Goal: Information Seeking & Learning: Learn about a topic

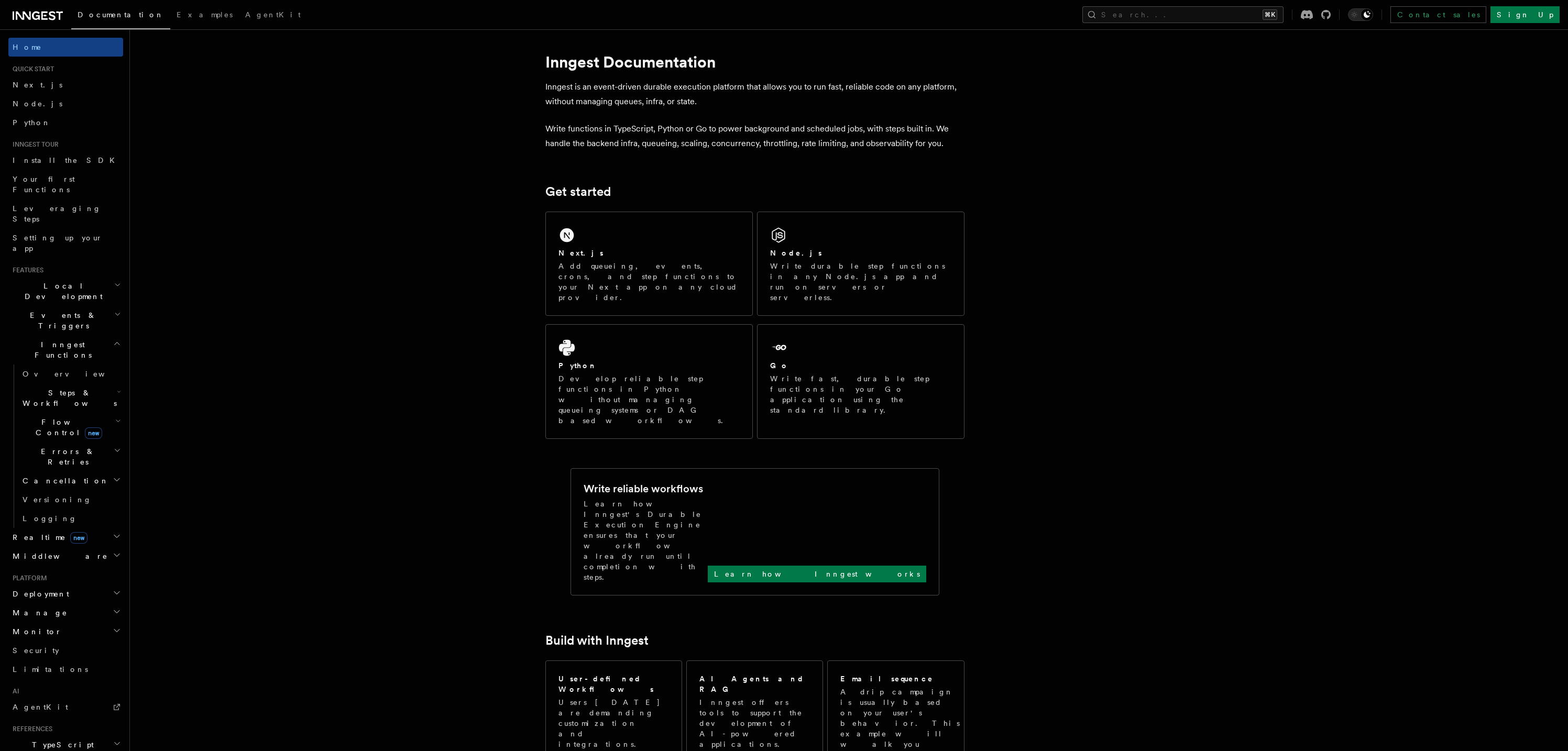
scroll to position [20, 0]
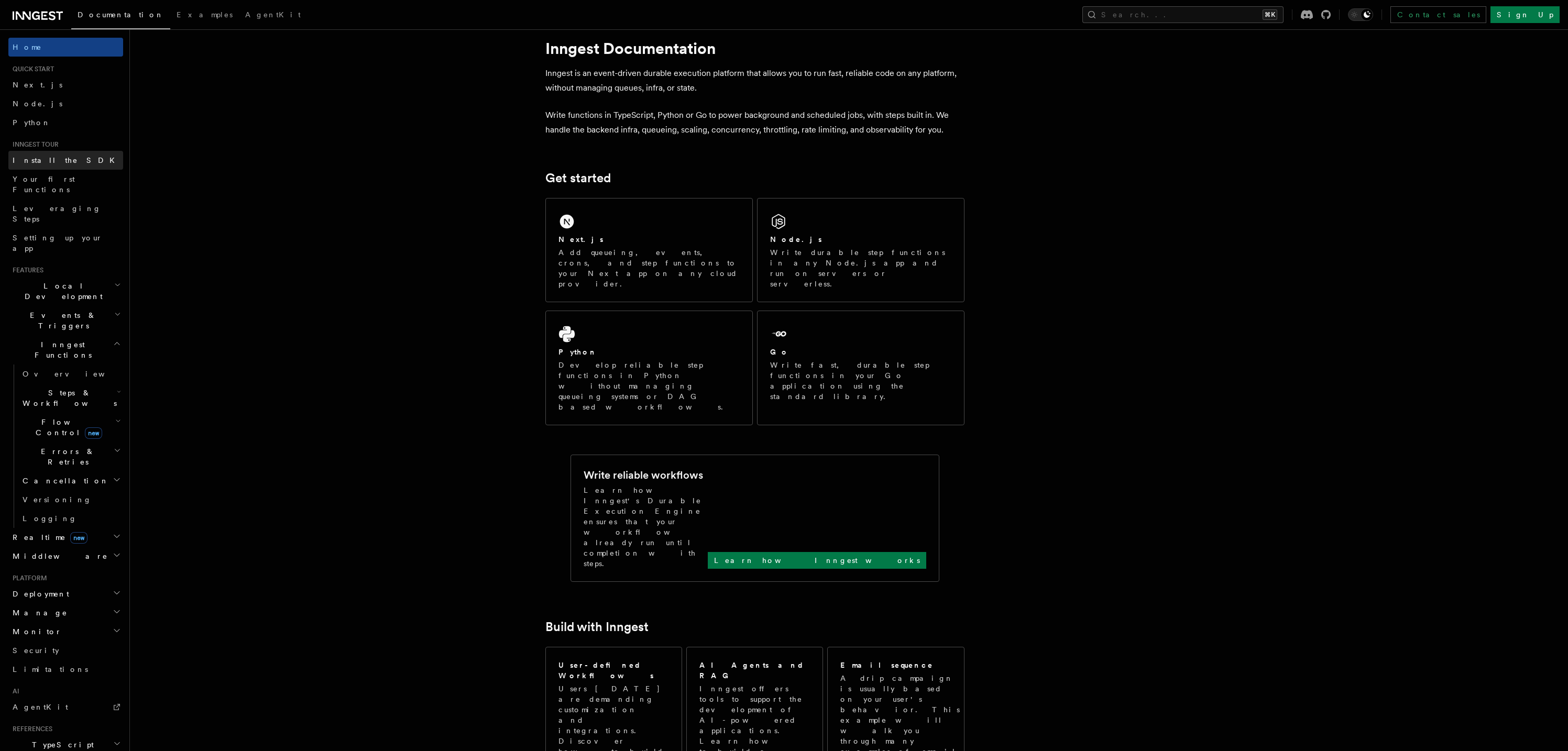
click at [81, 161] on link "Install the SDK" at bounding box center [66, 160] width 115 height 19
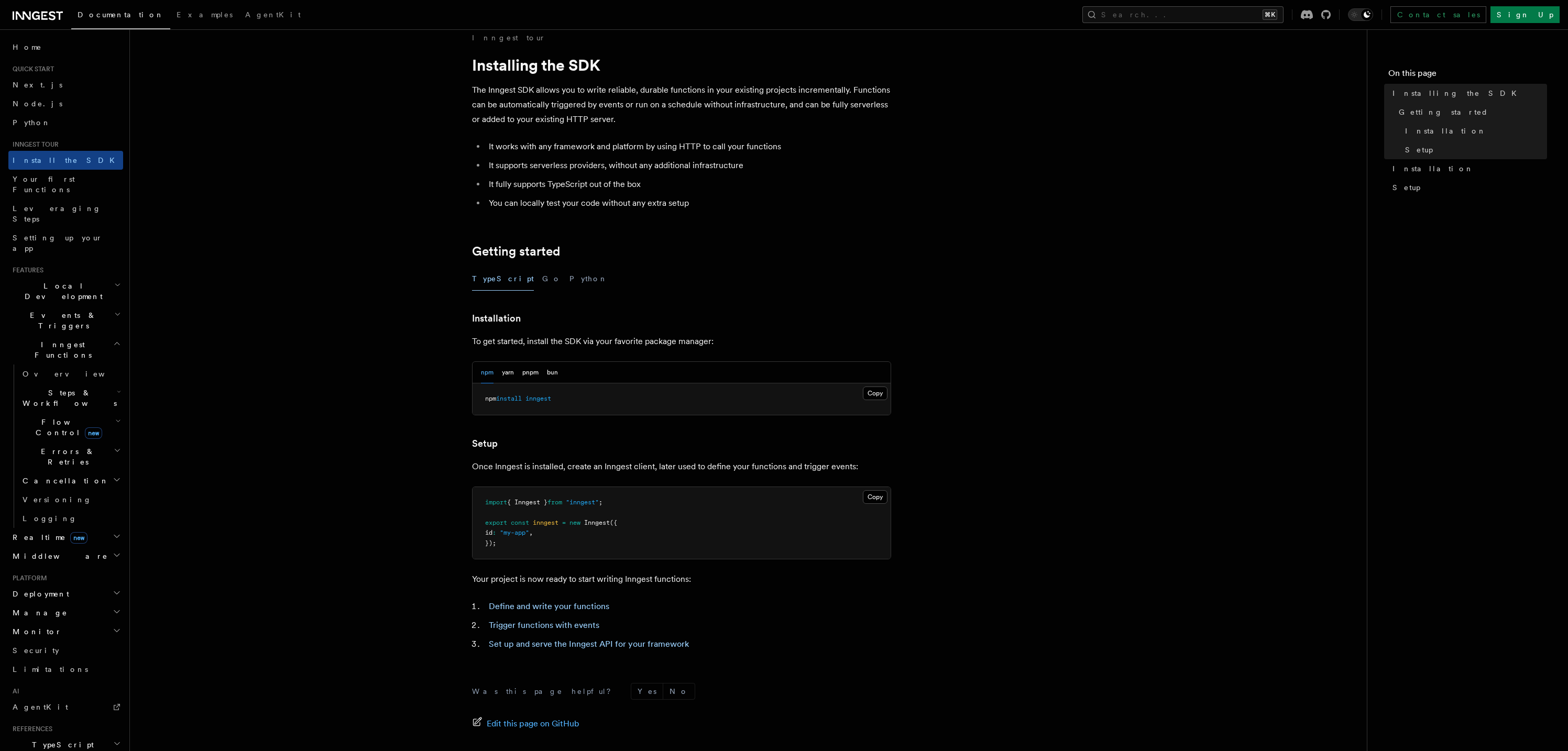
scroll to position [116, 0]
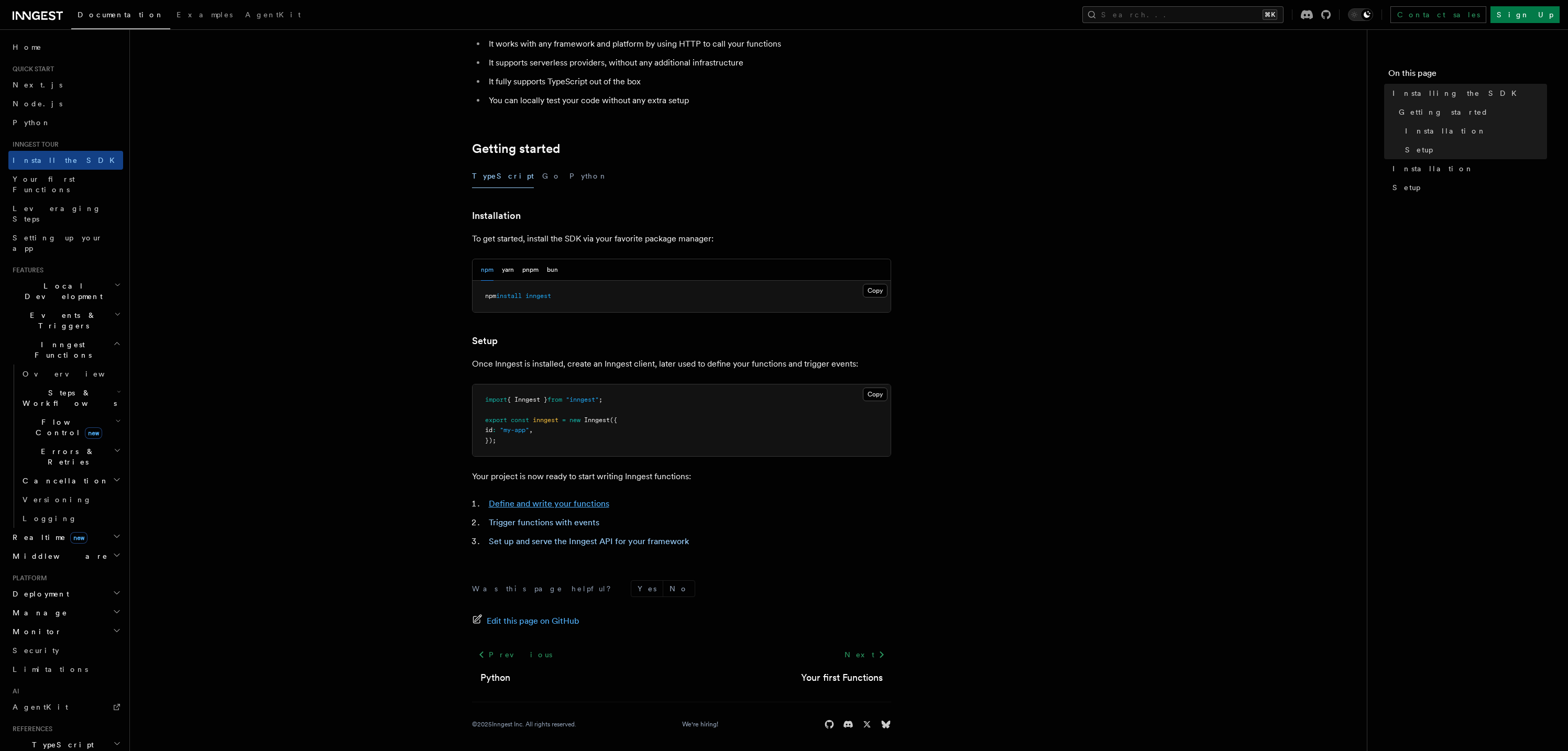
click at [572, 506] on link "Define and write your functions" at bounding box center [549, 503] width 121 height 10
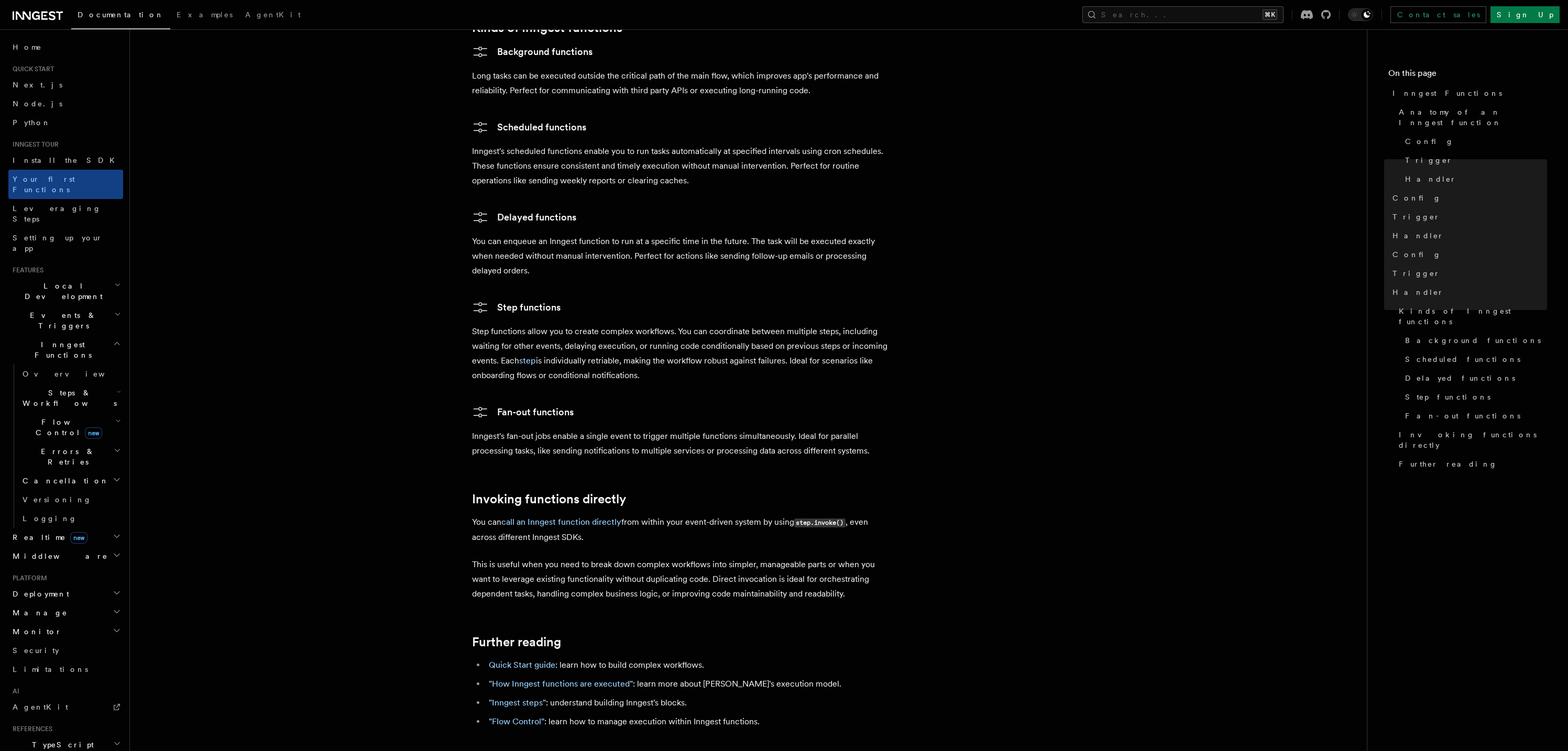
scroll to position [1682, 0]
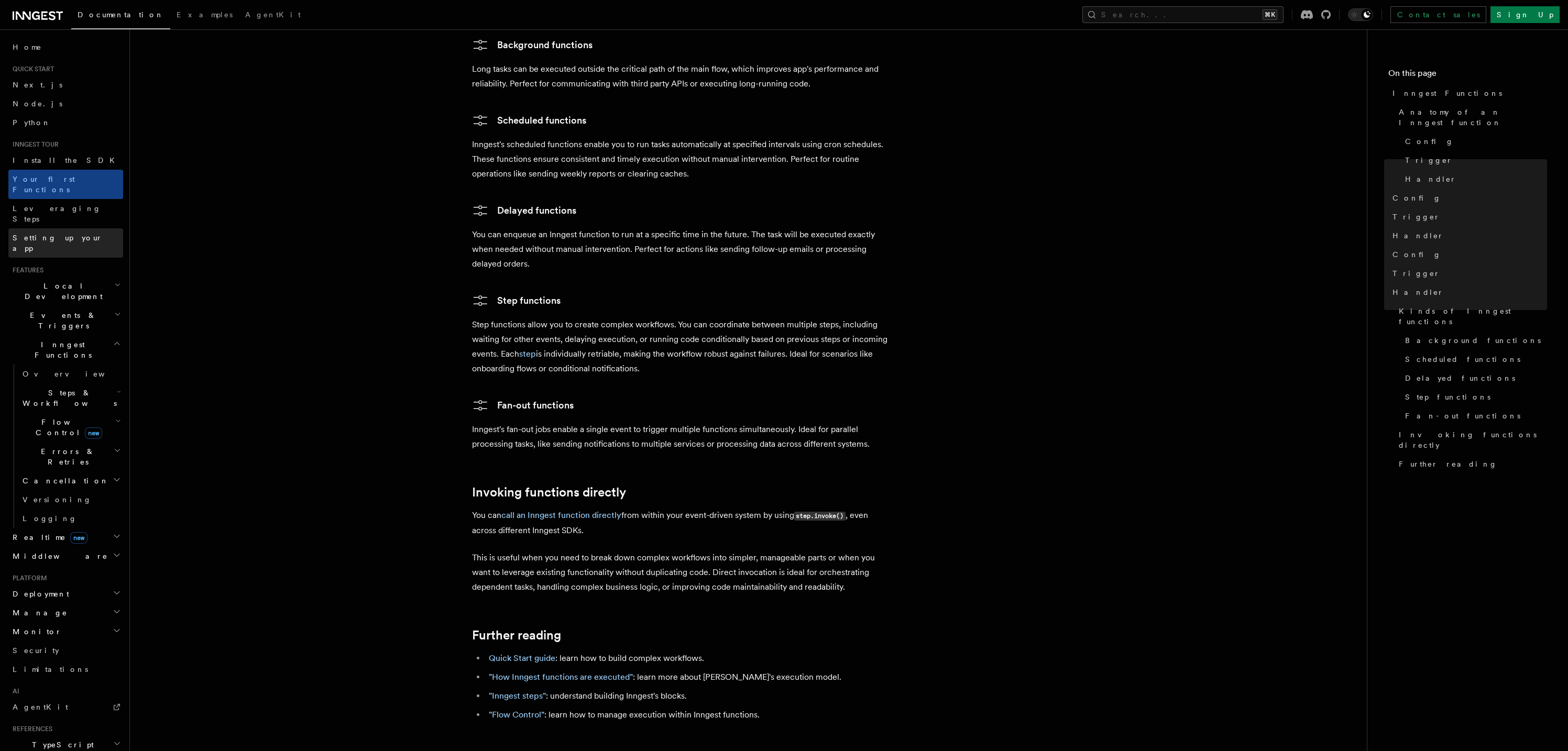
click at [82, 228] on link "Setting up your app" at bounding box center [66, 243] width 115 height 29
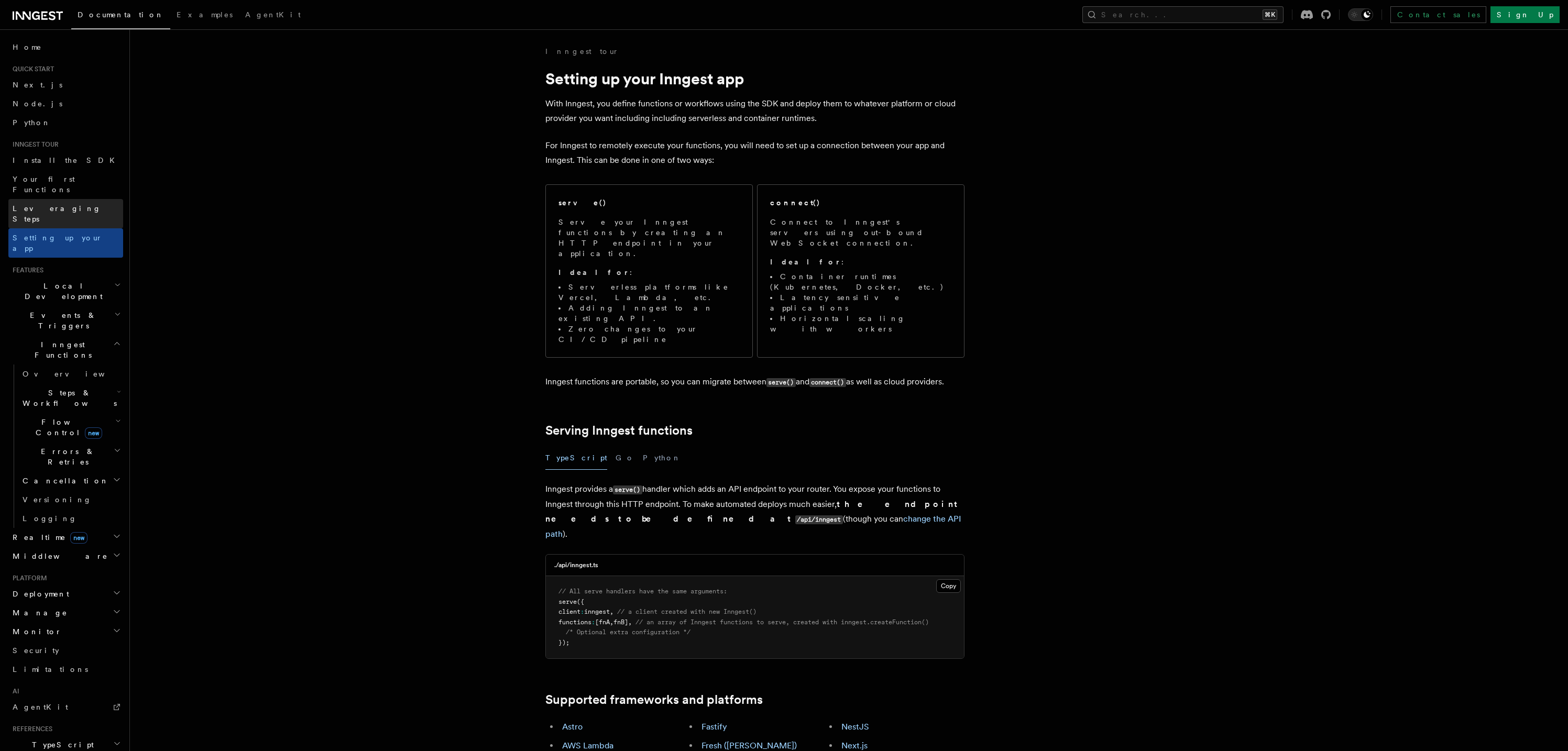
click at [82, 202] on link "Leveraging Steps" at bounding box center [66, 213] width 115 height 29
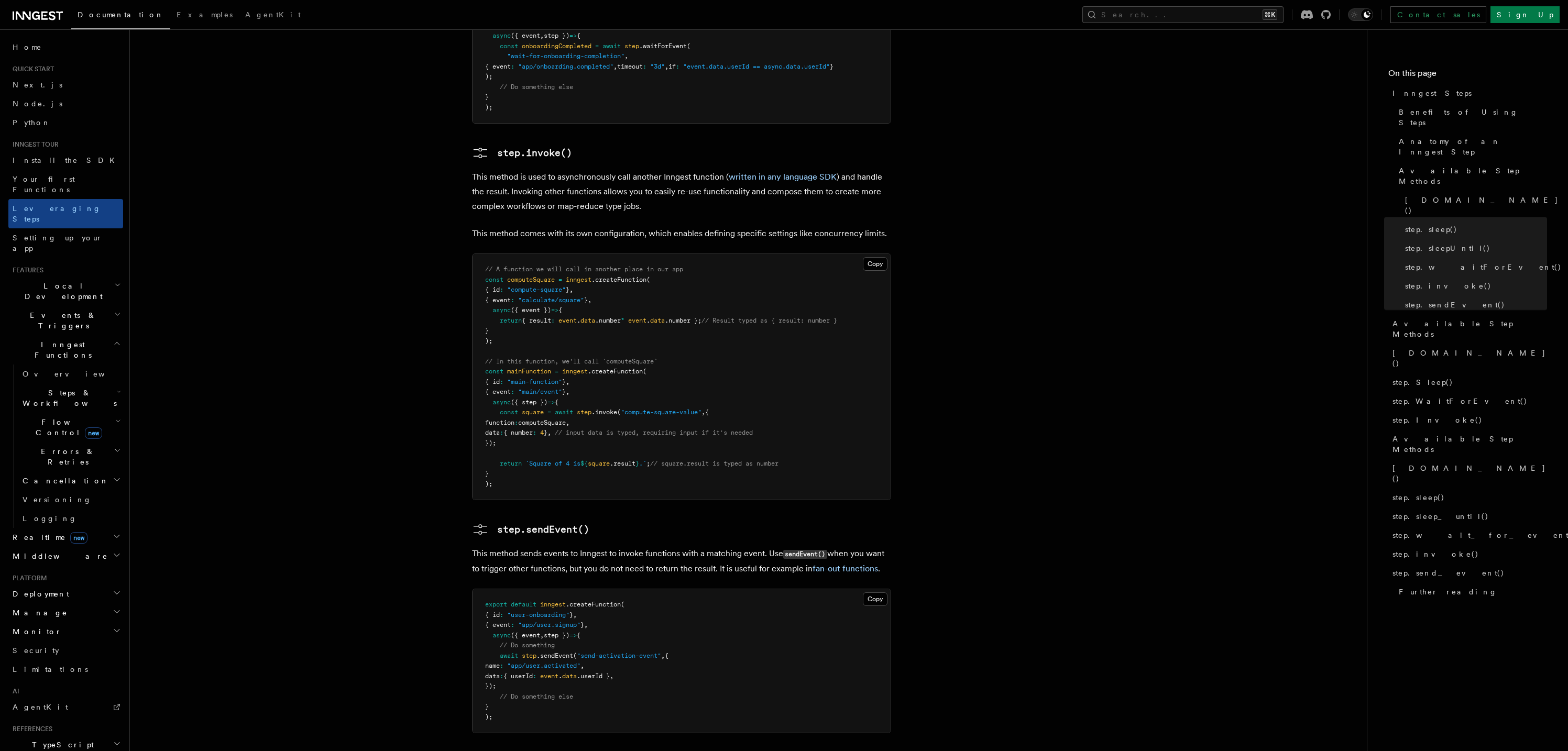
scroll to position [1967, 0]
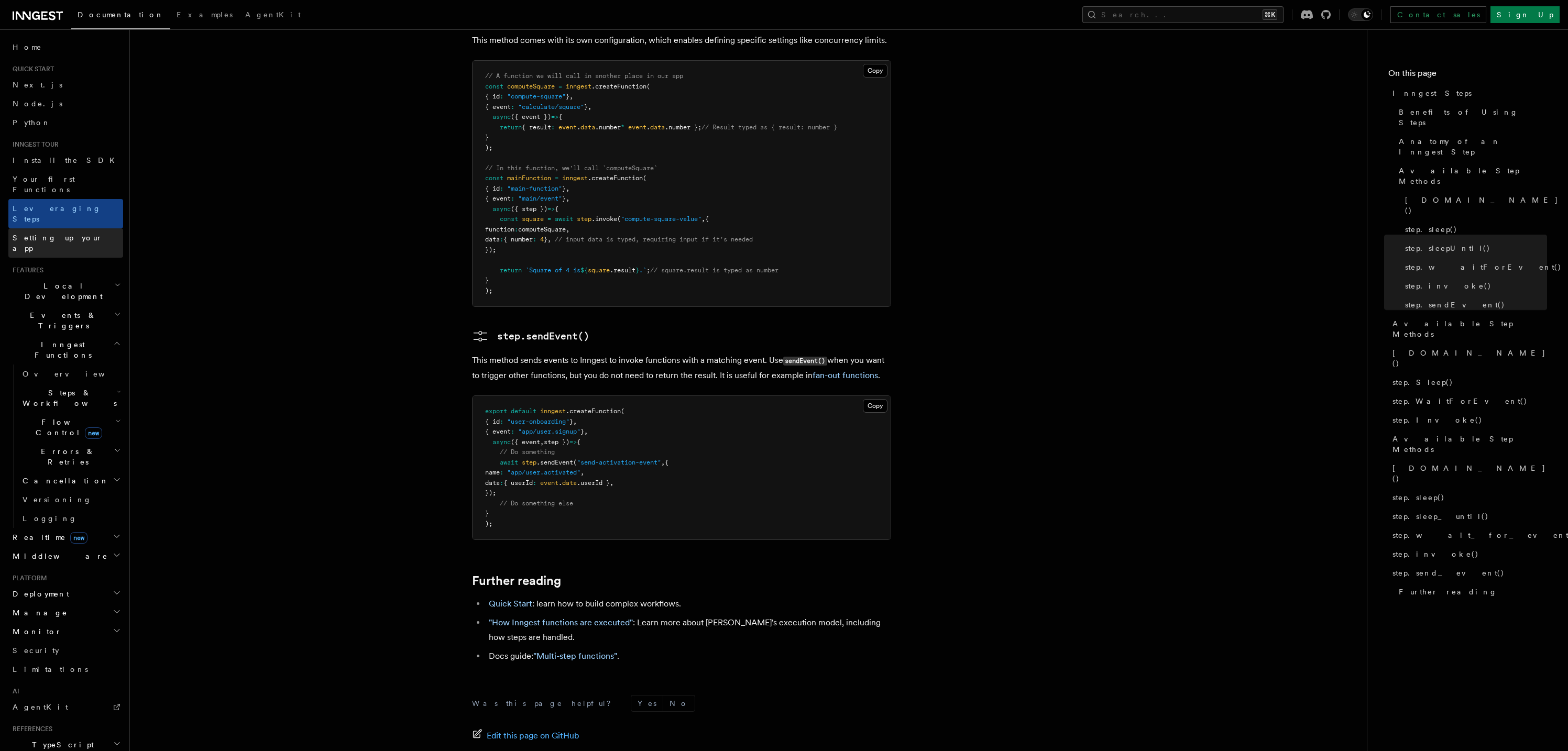
click at [83, 228] on link "Setting up your app" at bounding box center [66, 243] width 115 height 29
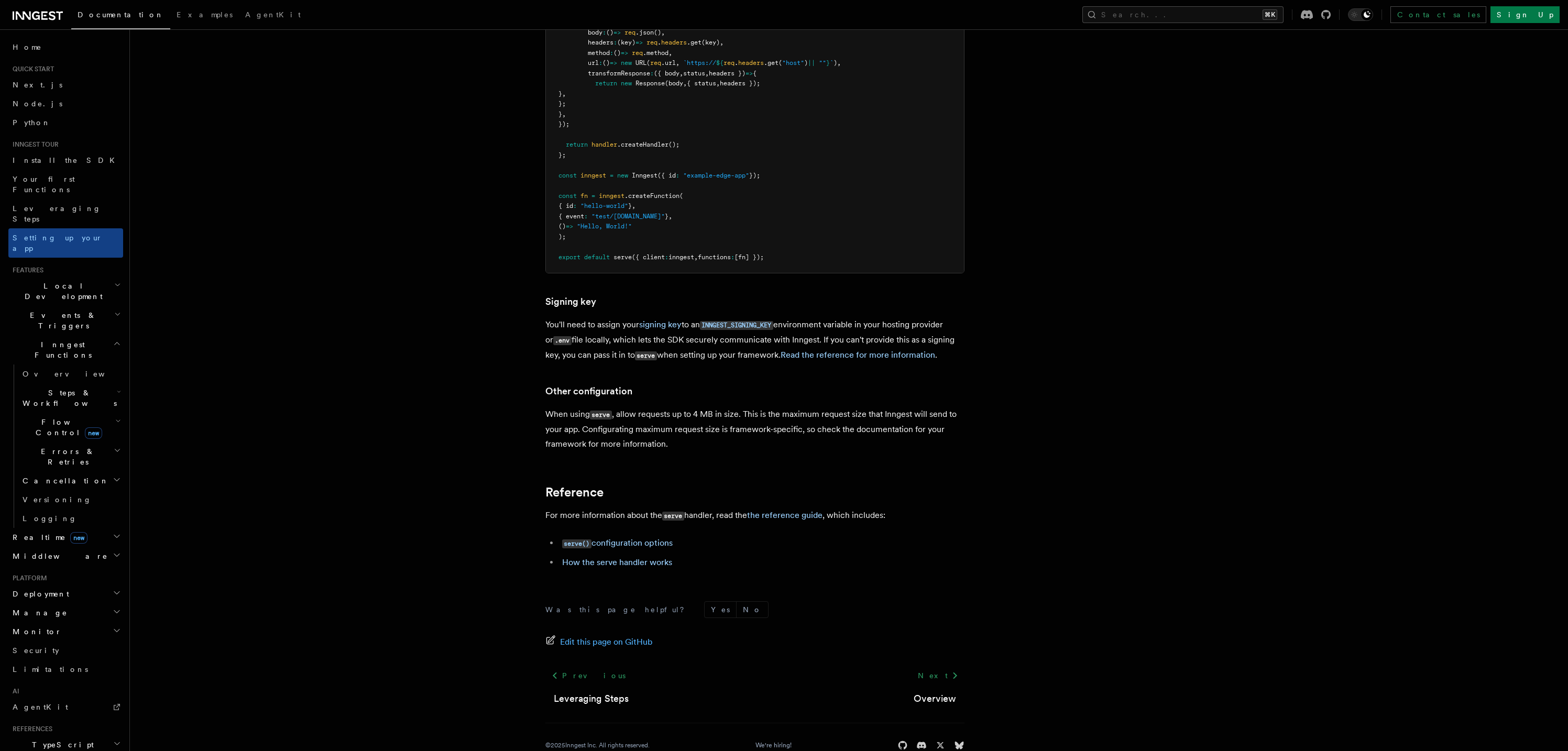
scroll to position [8646, 0]
click at [93, 276] on h2 "Local Development" at bounding box center [66, 291] width 115 height 29
click at [76, 306] on link "Overview" at bounding box center [70, 315] width 105 height 19
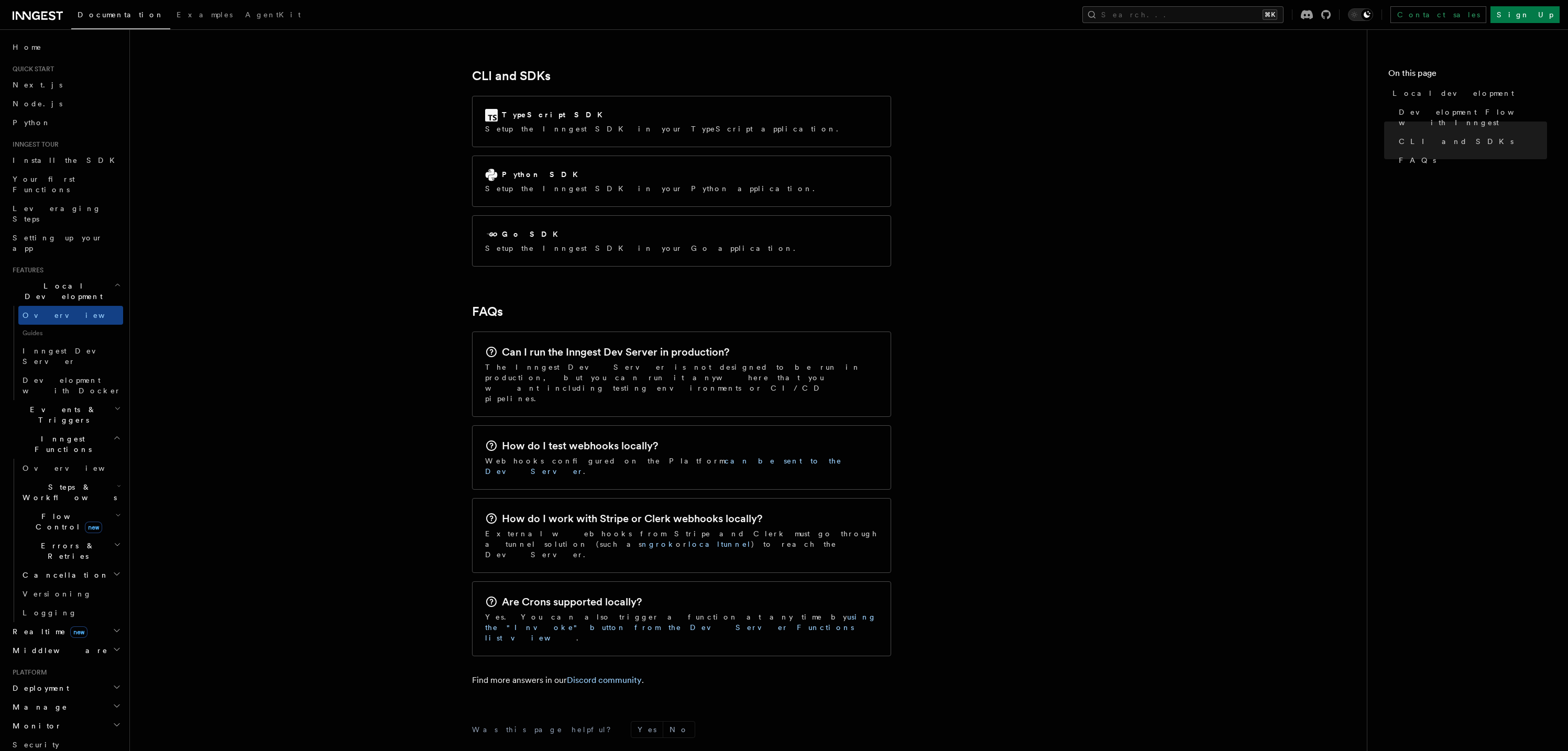
scroll to position [1398, 0]
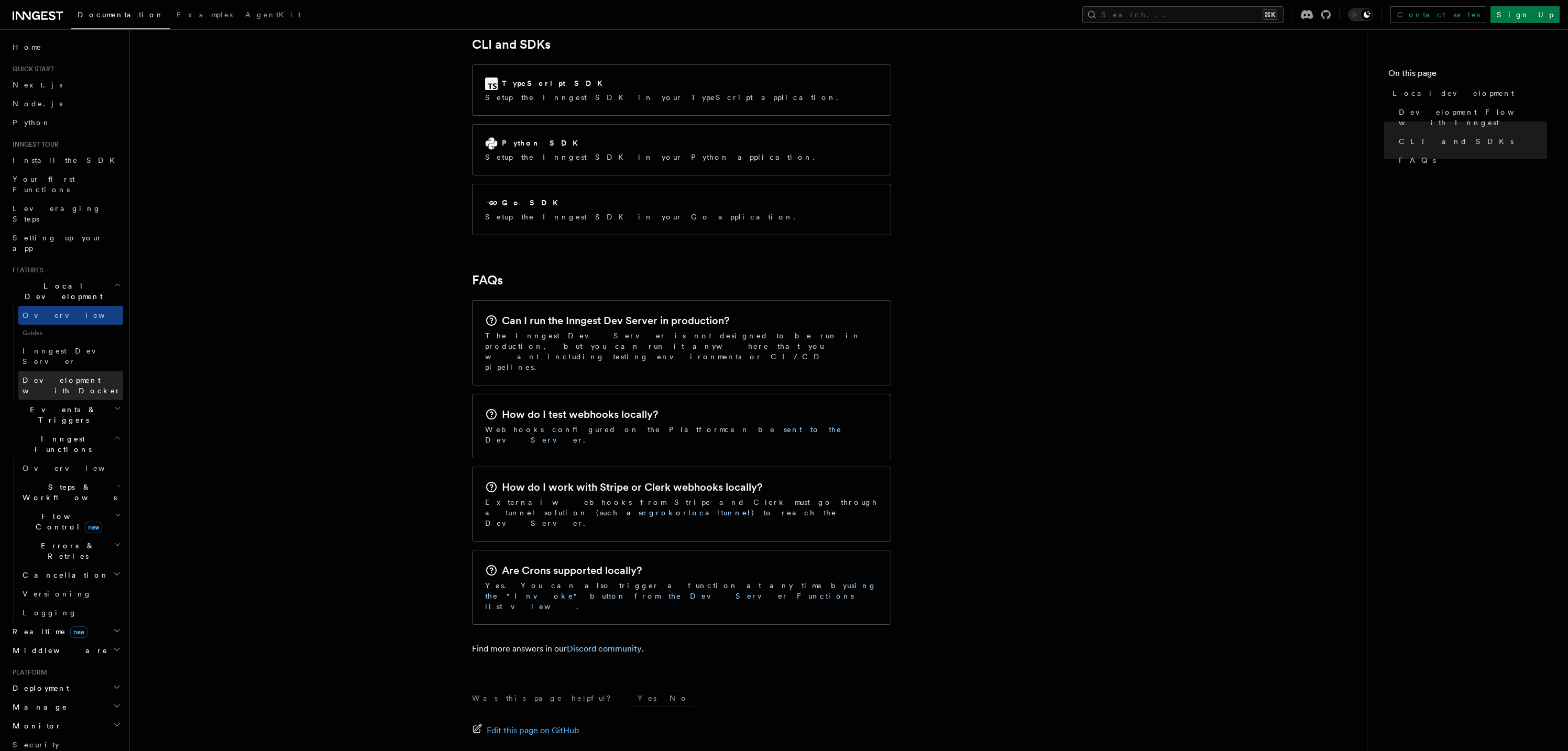
click at [91, 376] on span "Development with Docker" at bounding box center [72, 385] width 98 height 19
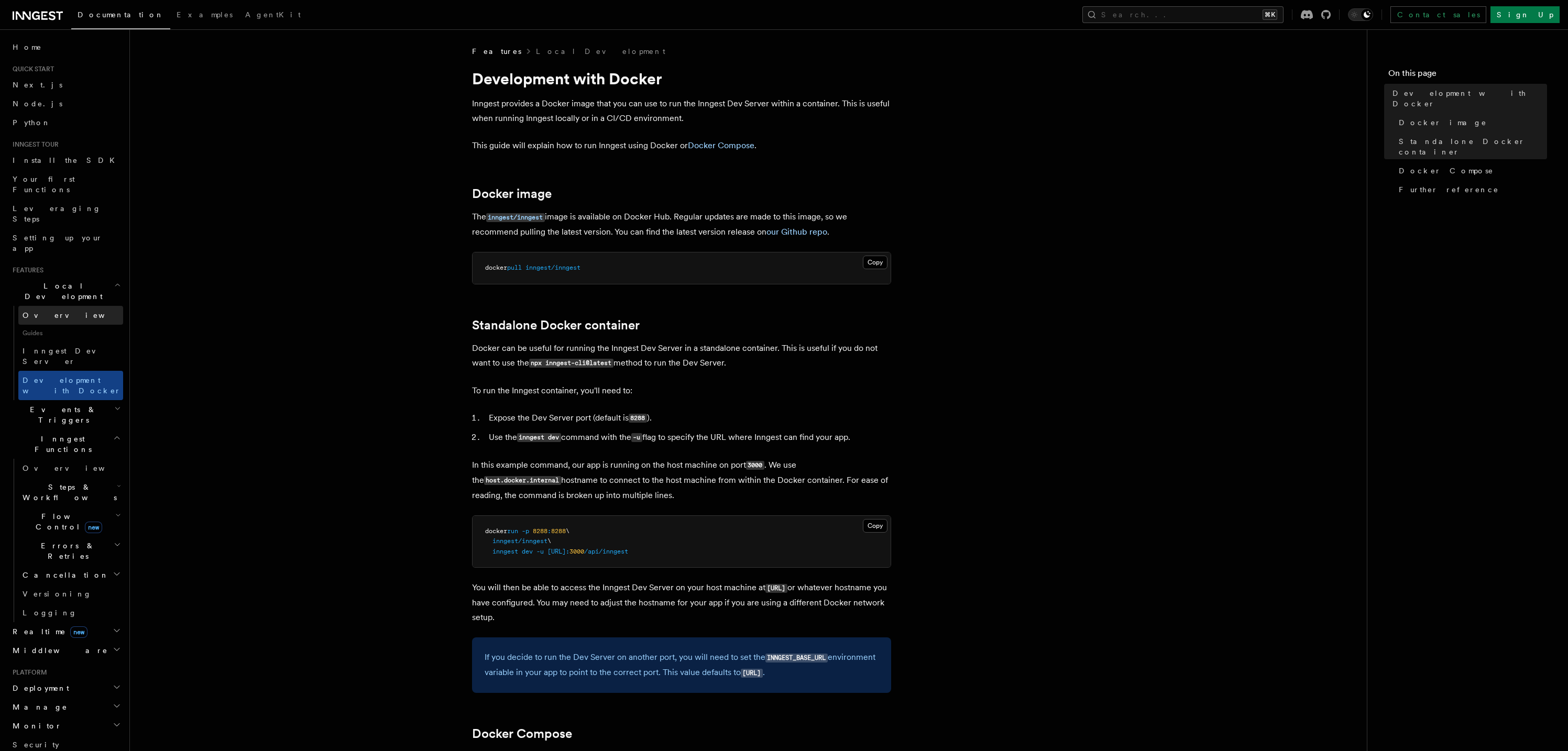
click at [51, 306] on link "Overview" at bounding box center [70, 315] width 105 height 19
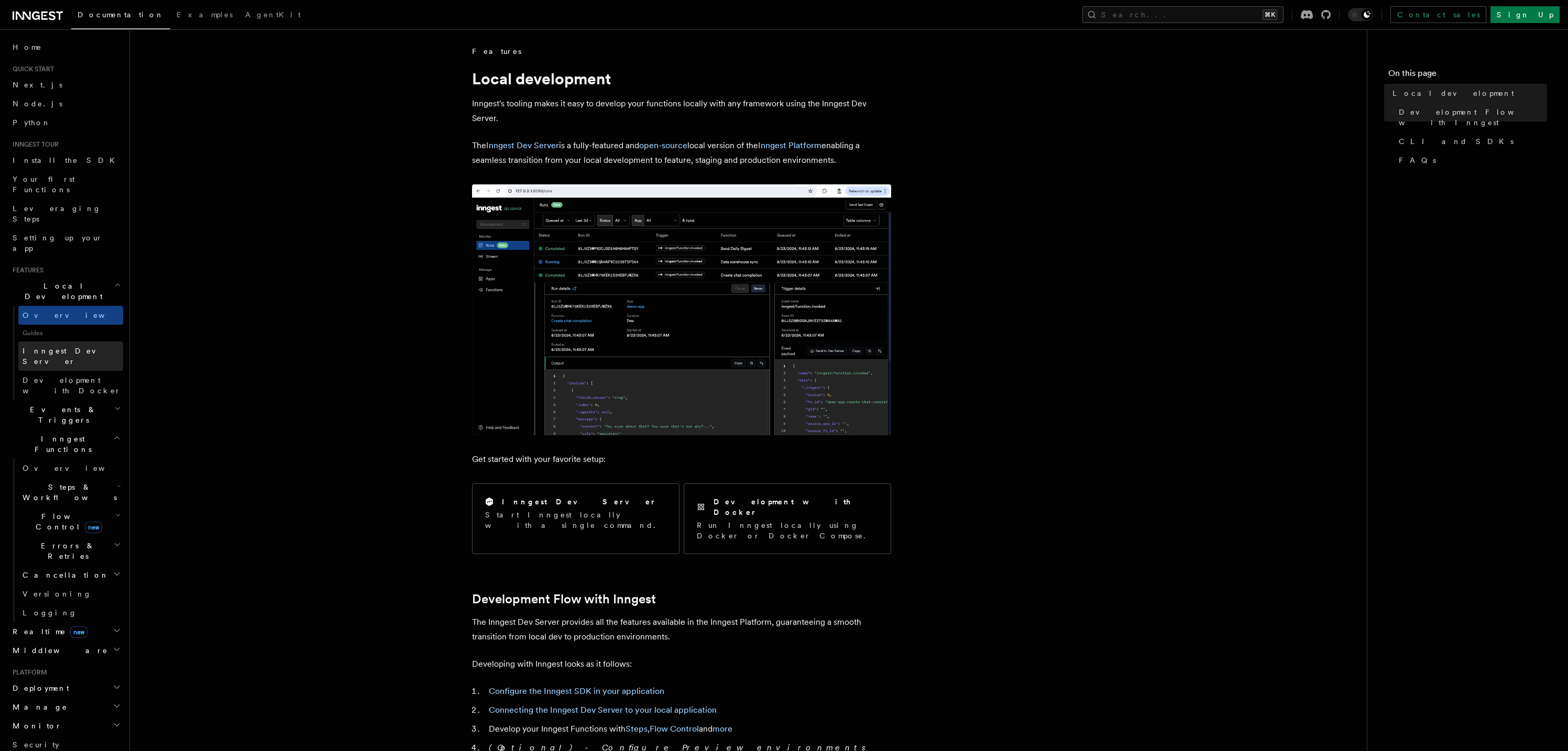
click at [59, 347] on span "Inngest Dev Server" at bounding box center [67, 356] width 89 height 19
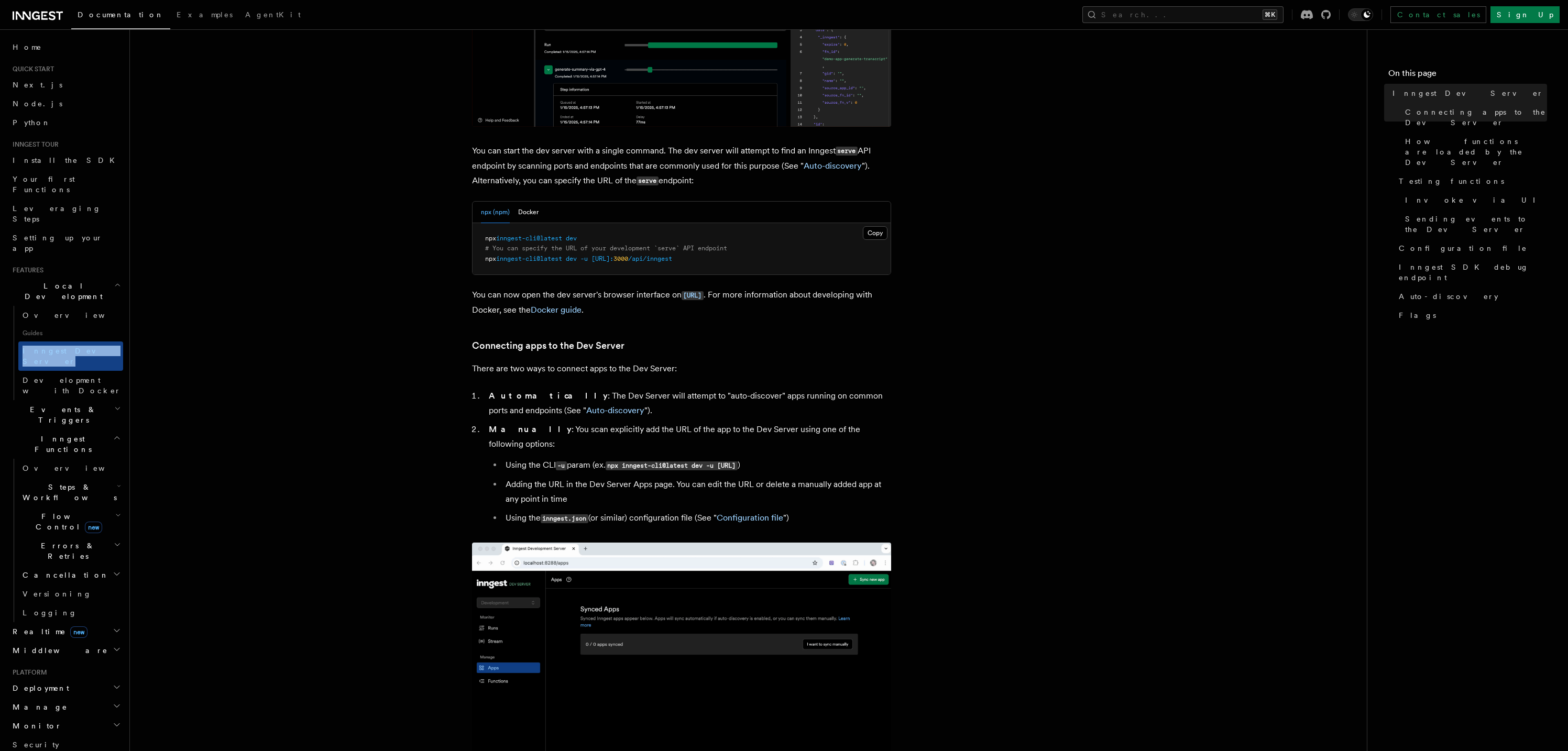
scroll to position [391, 0]
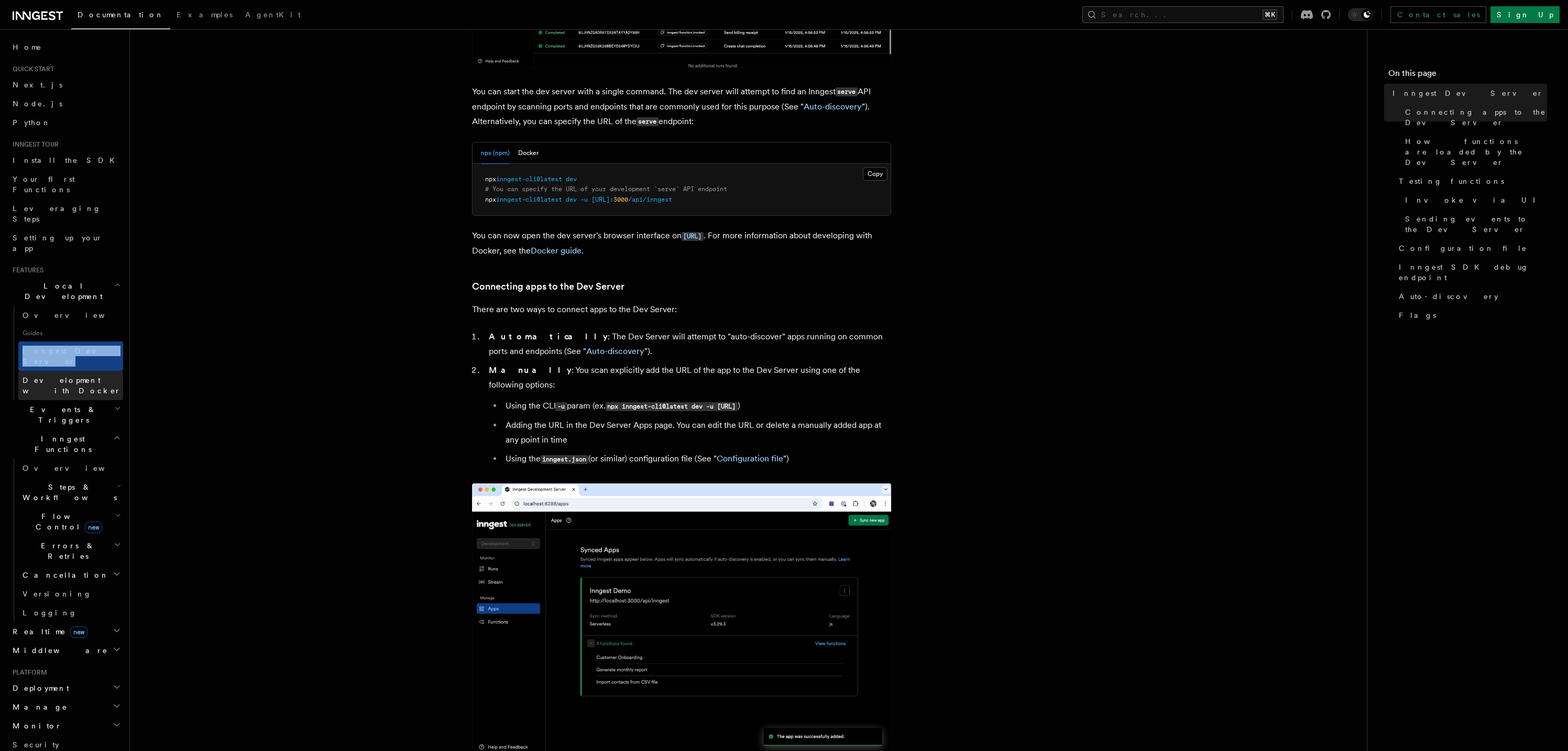
click at [52, 371] on link "Development with Docker" at bounding box center [70, 385] width 105 height 29
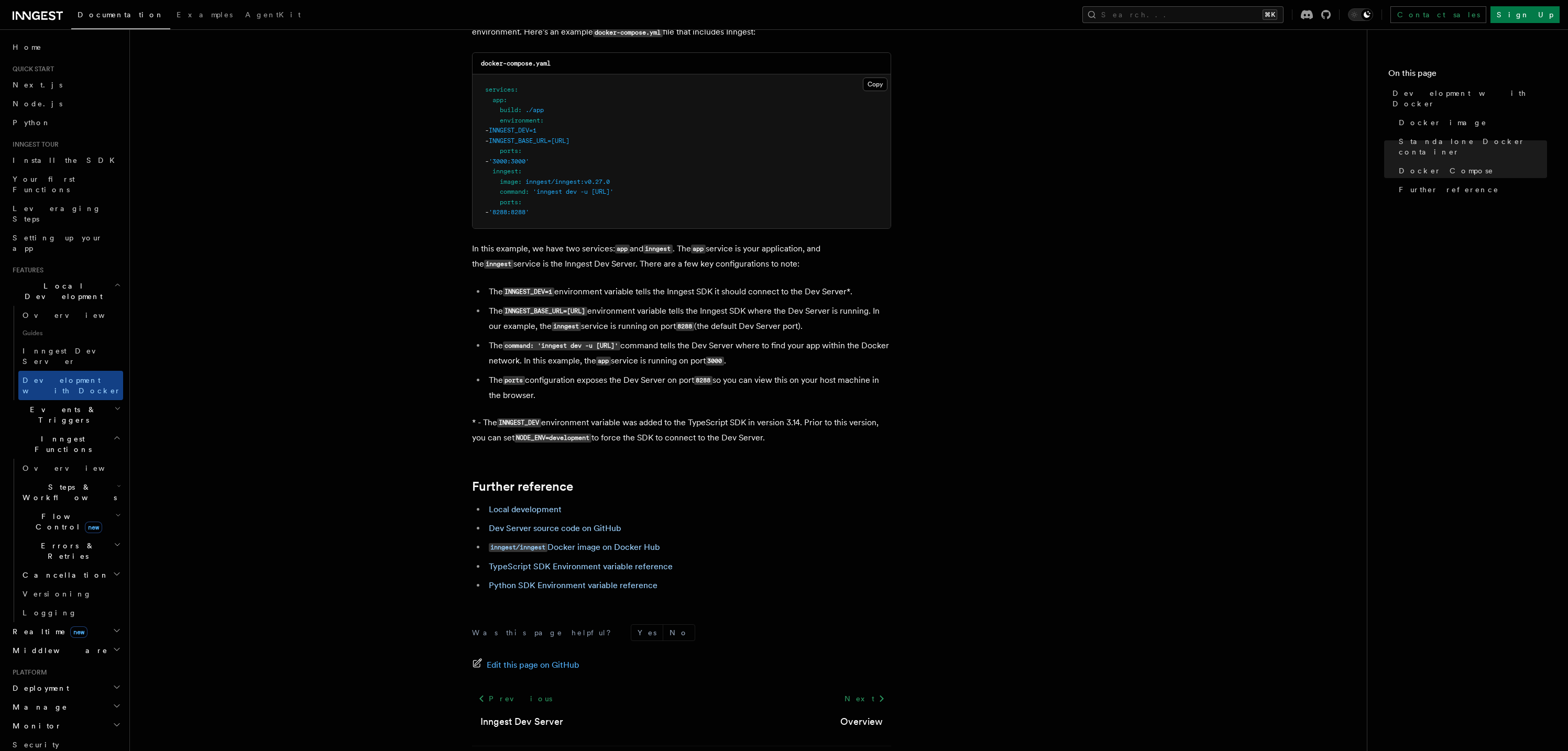
scroll to position [791, 0]
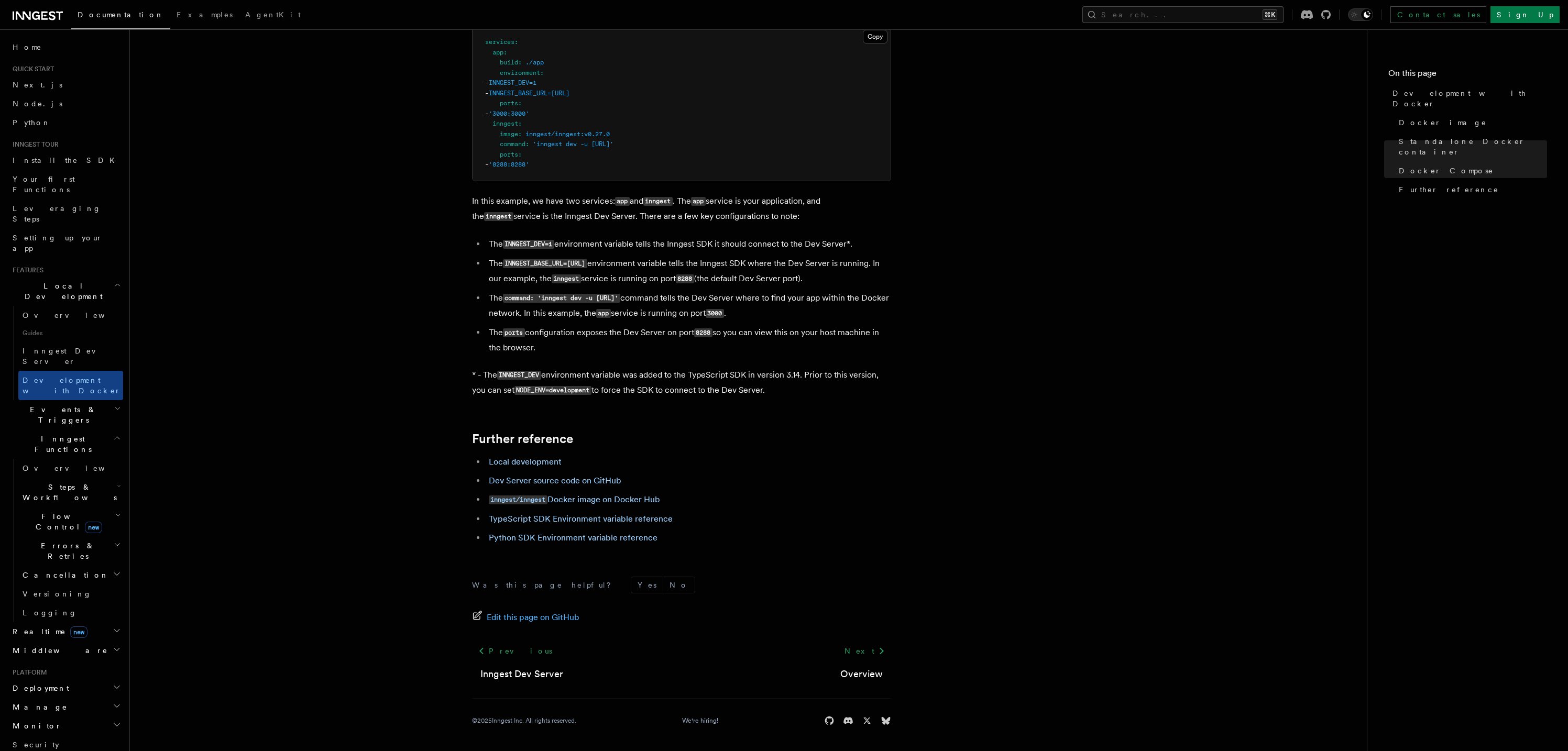
click at [56, 698] on h2 "Manage" at bounding box center [66, 707] width 115 height 19
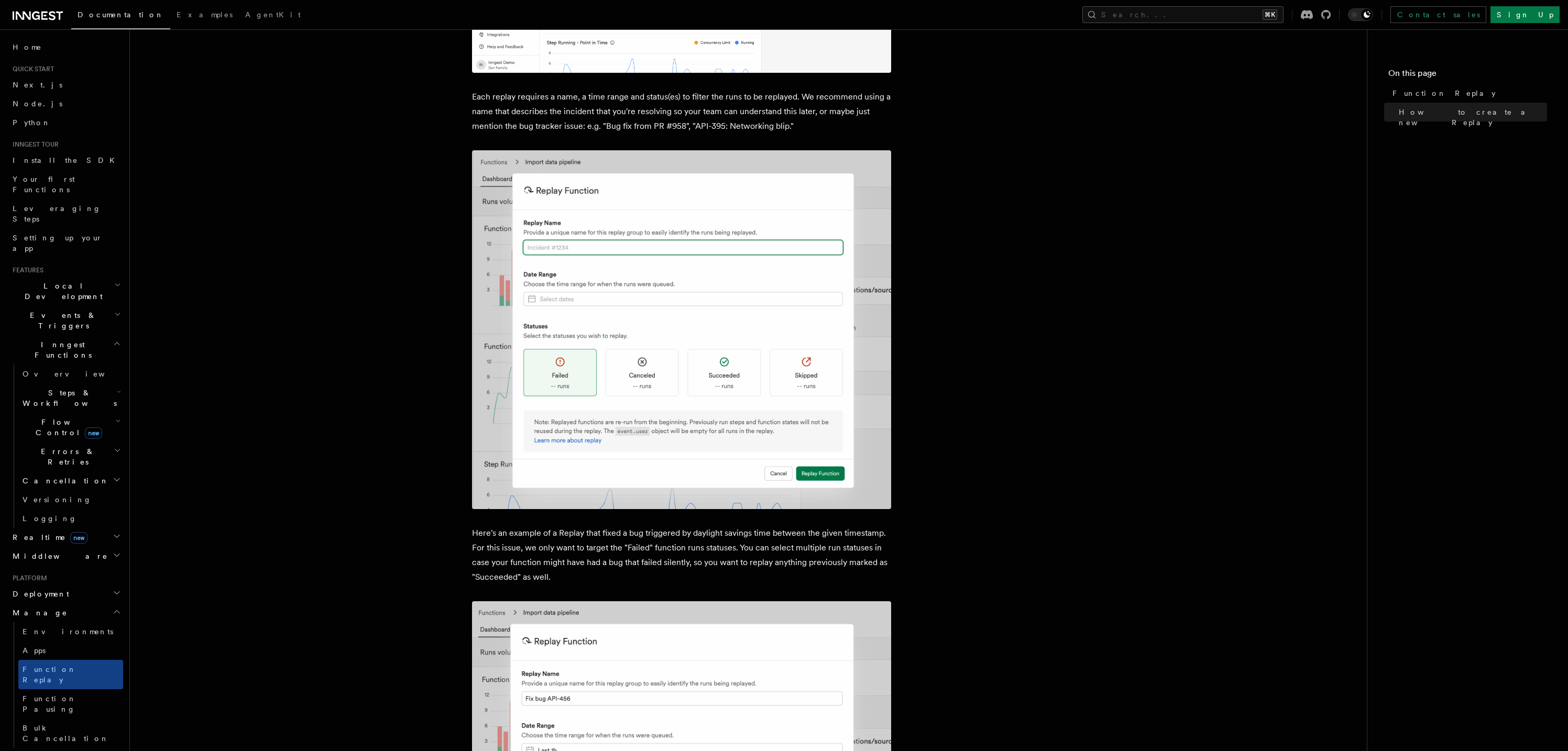
scroll to position [720, 0]
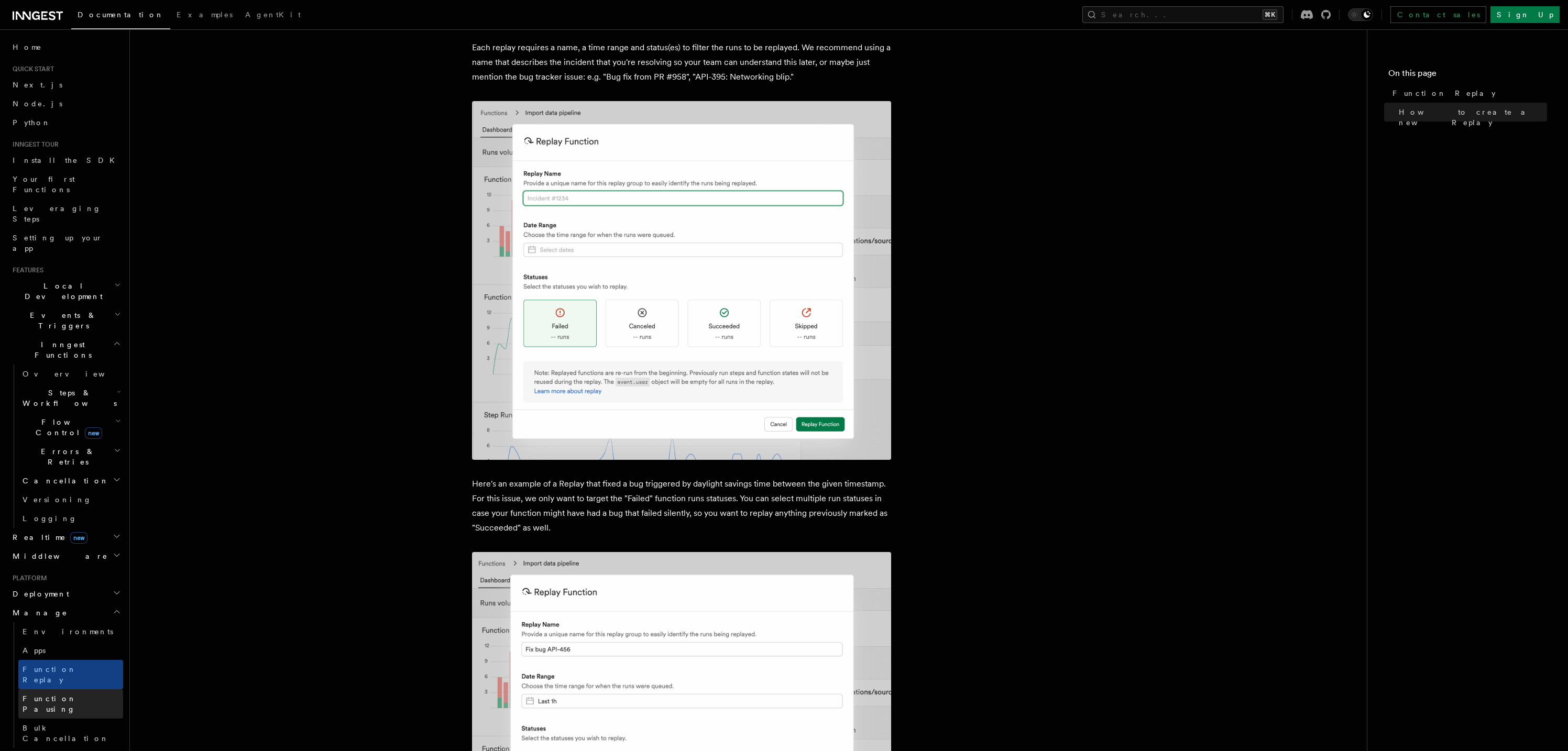
click at [76, 695] on span "Function Pausing" at bounding box center [50, 704] width 54 height 19
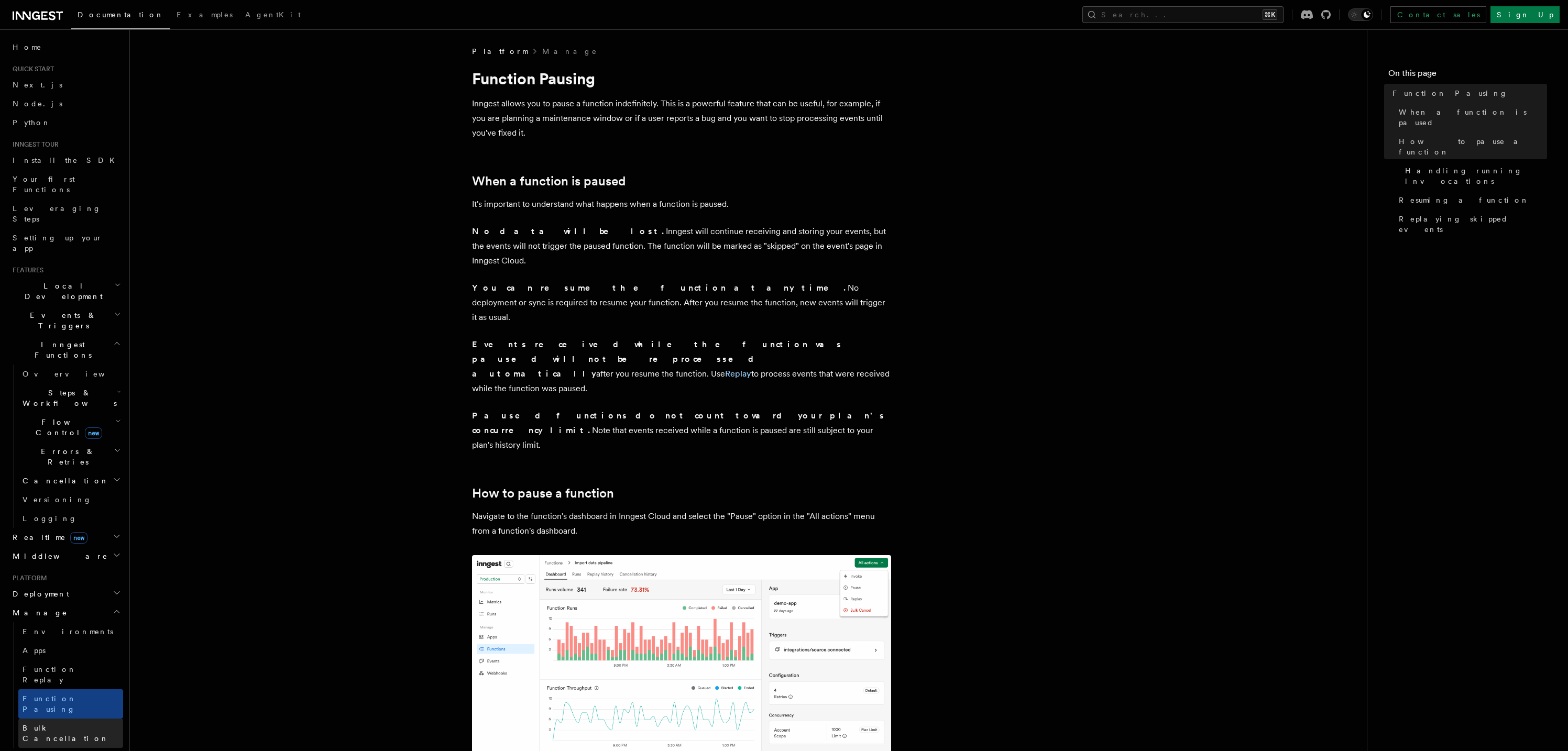
click at [95, 719] on link "Bulk Cancellation" at bounding box center [70, 733] width 105 height 29
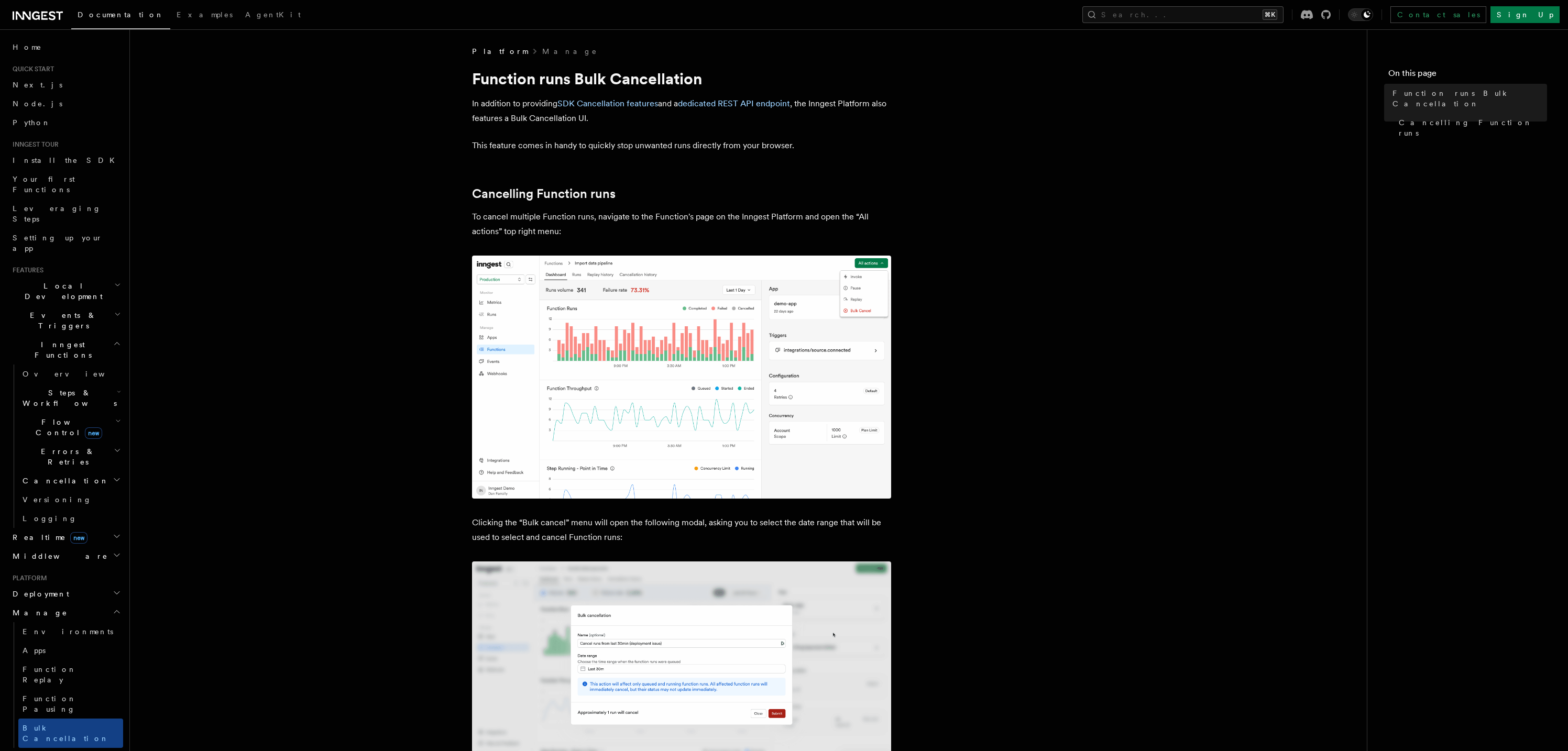
click at [62, 604] on h2 "Manage" at bounding box center [66, 613] width 115 height 19
click at [56, 622] on h2 "Monitor" at bounding box center [66, 631] width 115 height 19
click at [63, 646] on span "Observability & metrics" at bounding box center [76, 656] width 108 height 19
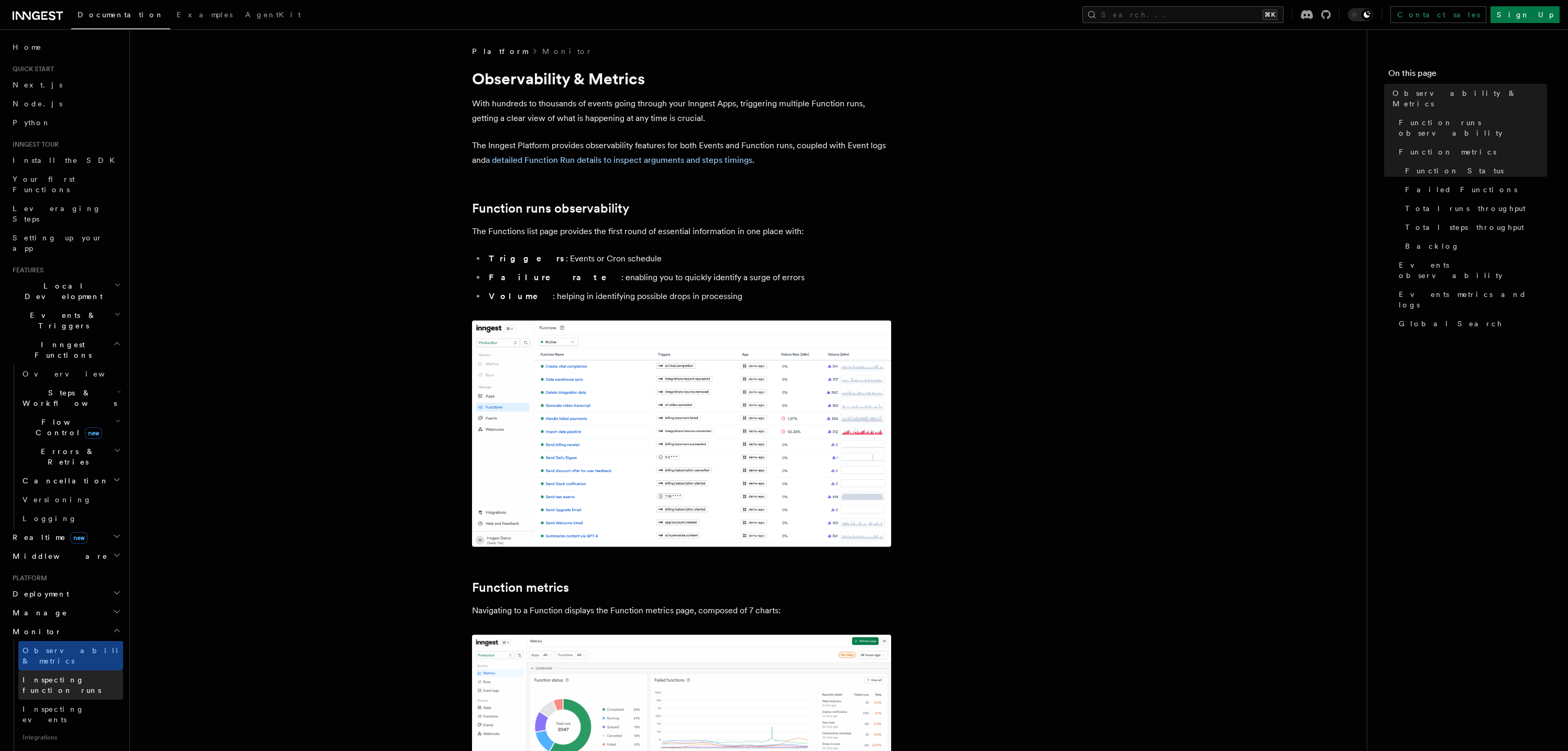
click at [61, 676] on span "Inspecting function runs" at bounding box center [62, 685] width 78 height 19
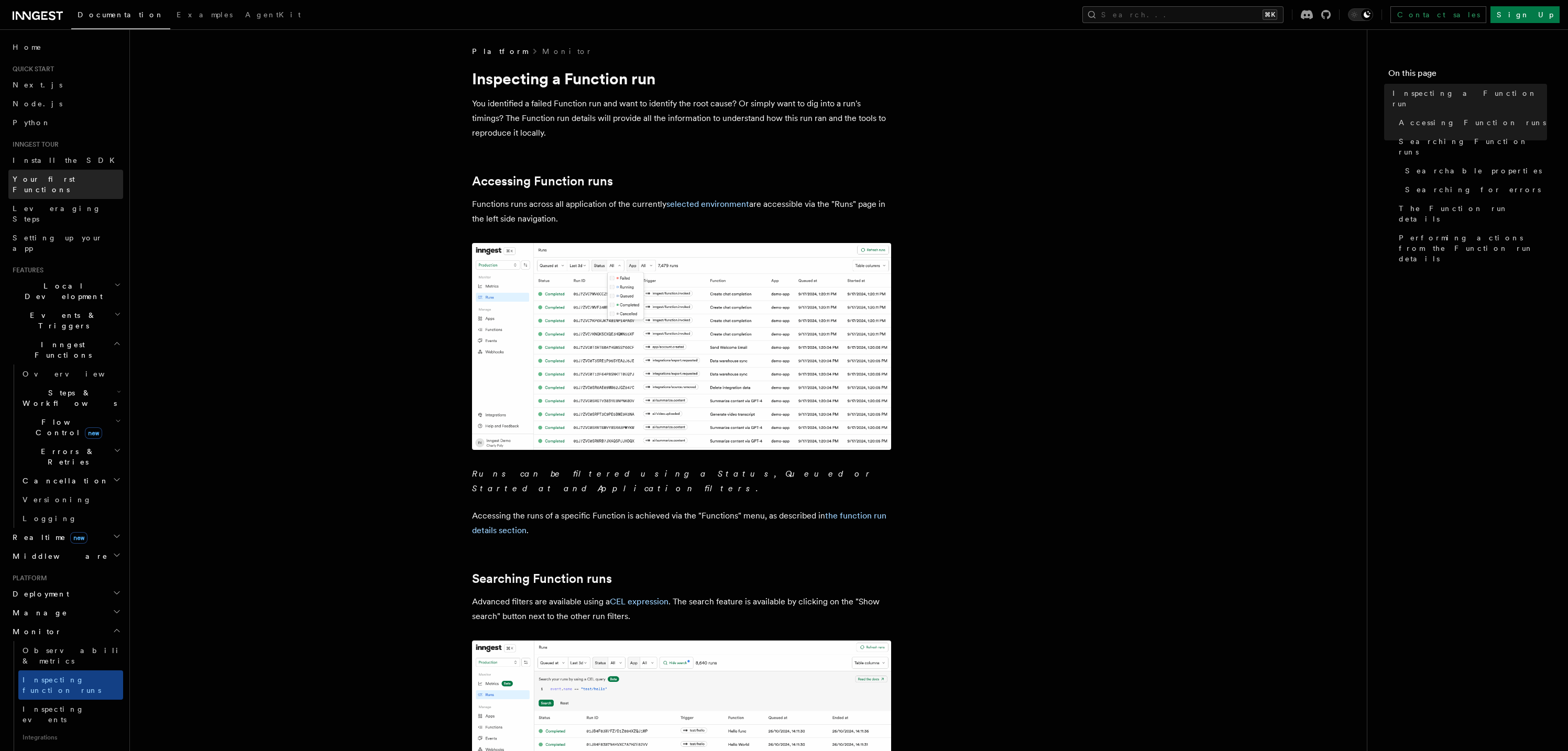
click at [56, 187] on link "Your first Functions" at bounding box center [66, 184] width 115 height 29
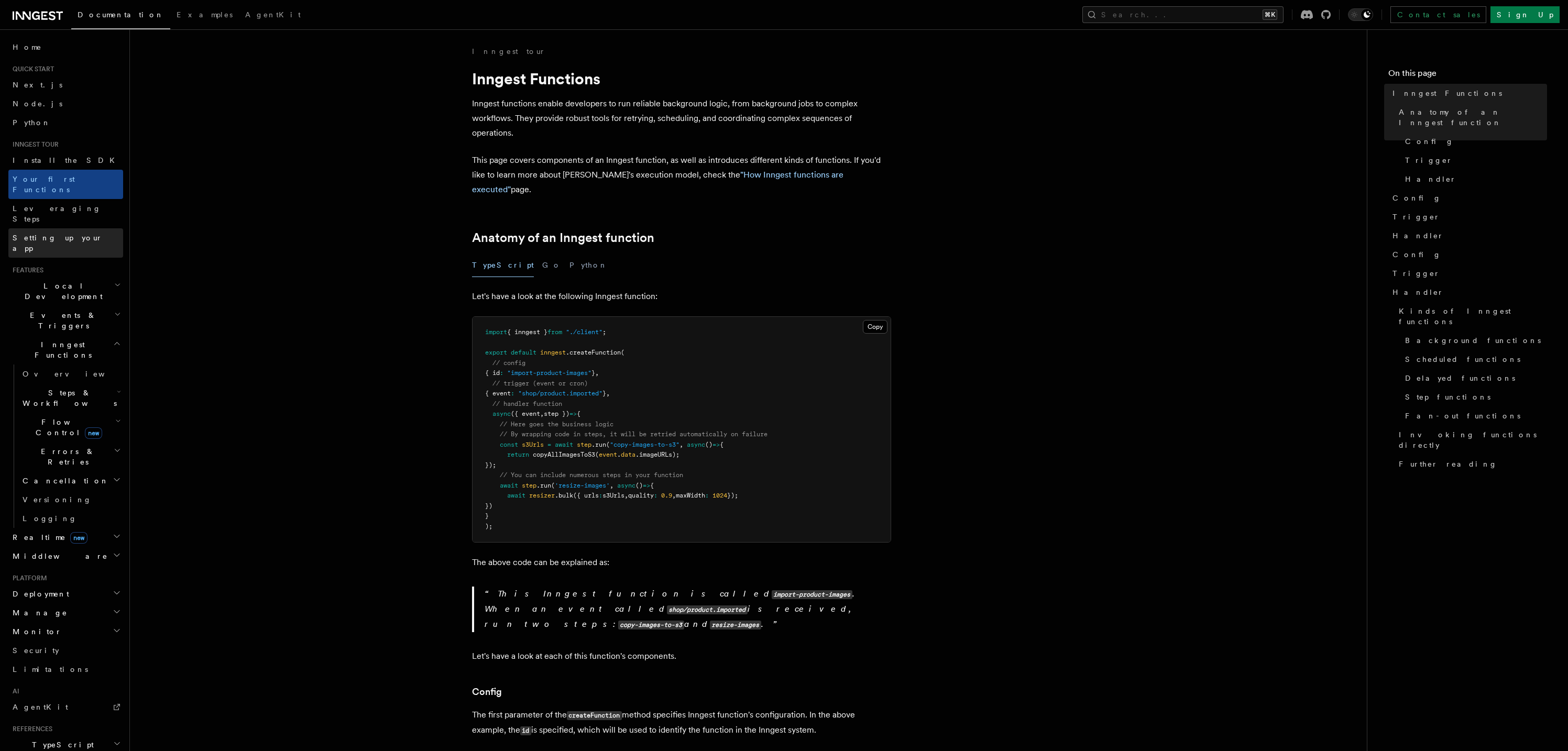
click at [66, 234] on span "Setting up your app" at bounding box center [58, 243] width 90 height 19
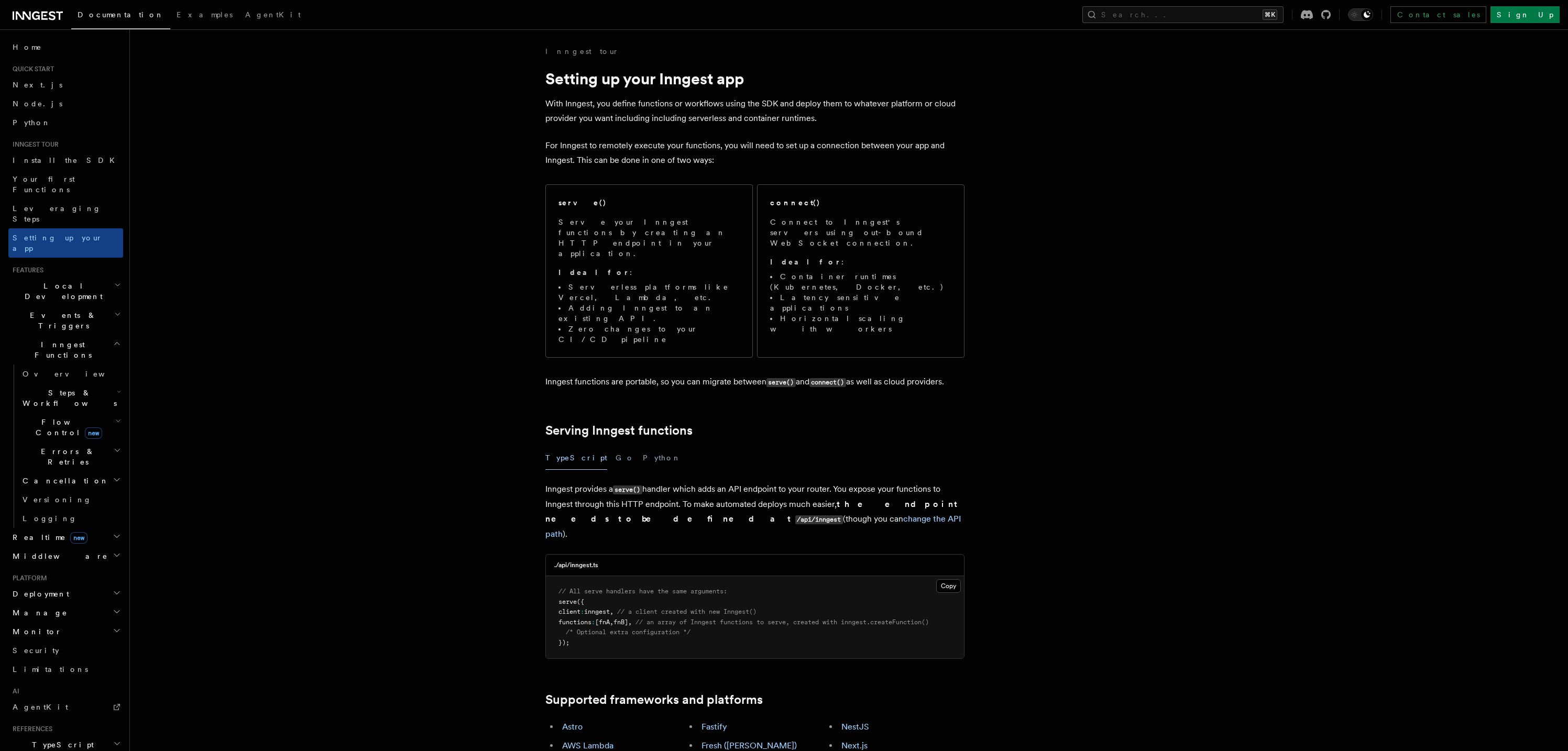
scroll to position [87, 0]
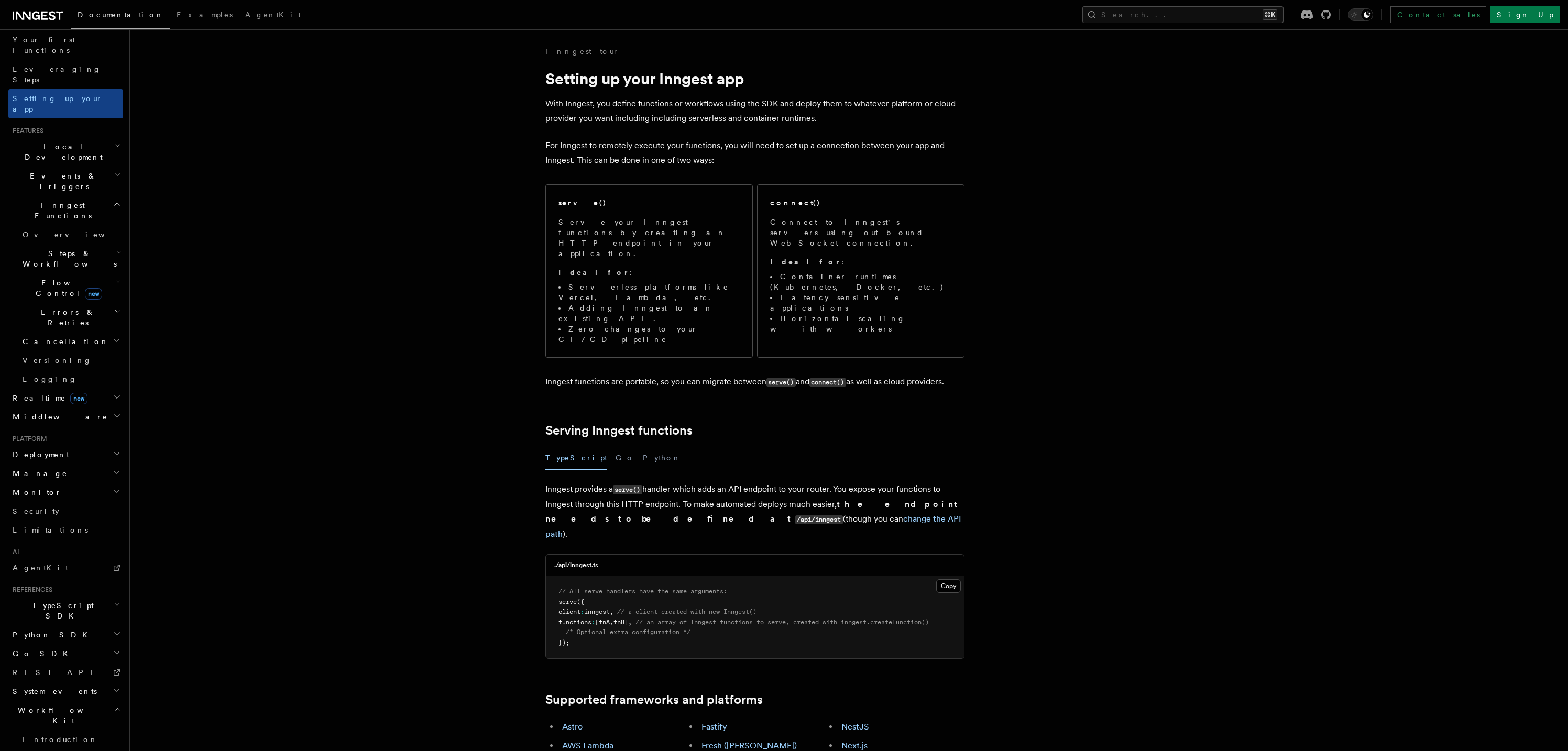
scroll to position [146, 0]
click at [56, 695] on h2 "Workflow Kit" at bounding box center [66, 709] width 115 height 29
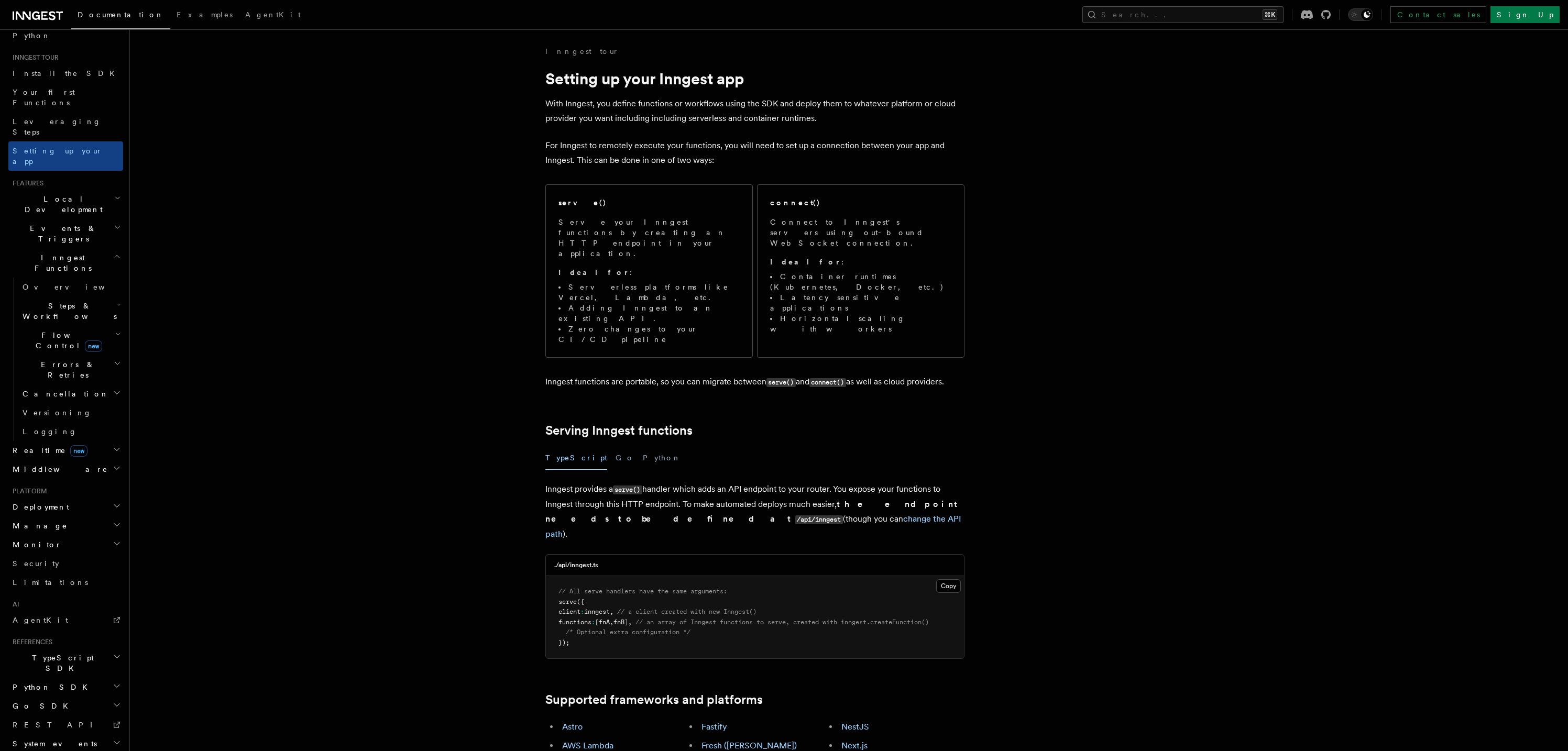
scroll to position [87, 0]
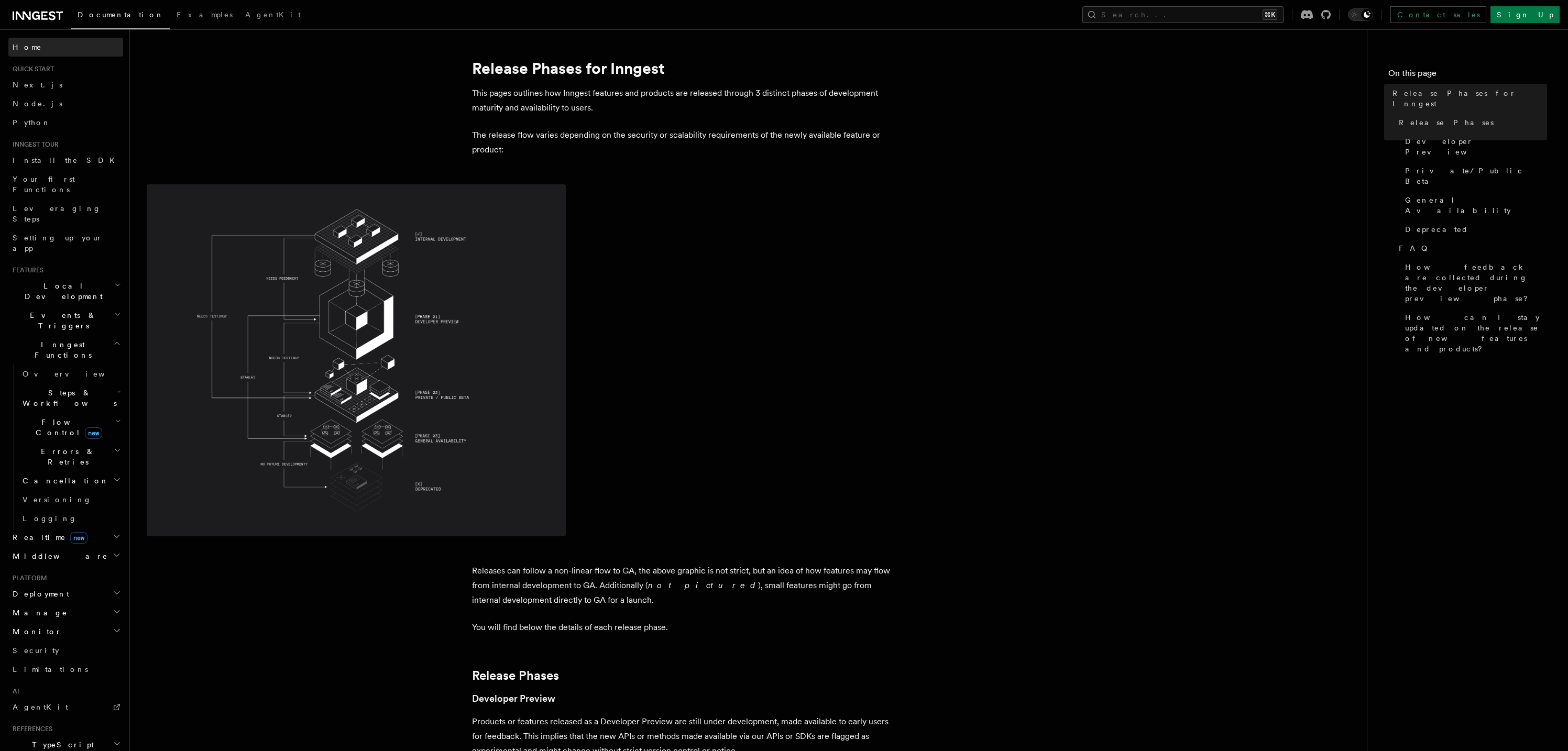
click at [20, 46] on span "Home" at bounding box center [28, 47] width 29 height 10
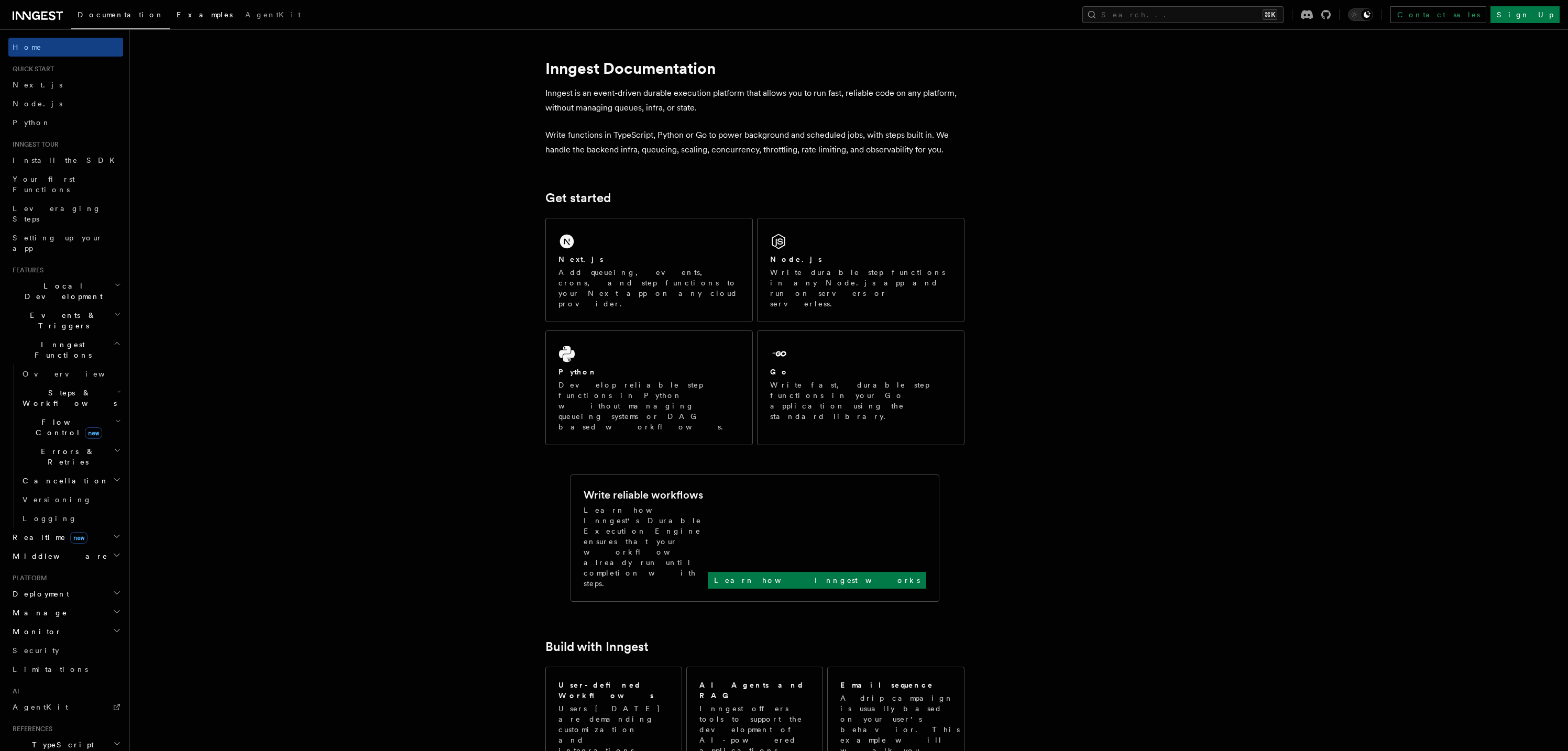
click at [177, 13] on span "Examples" at bounding box center [205, 15] width 56 height 9
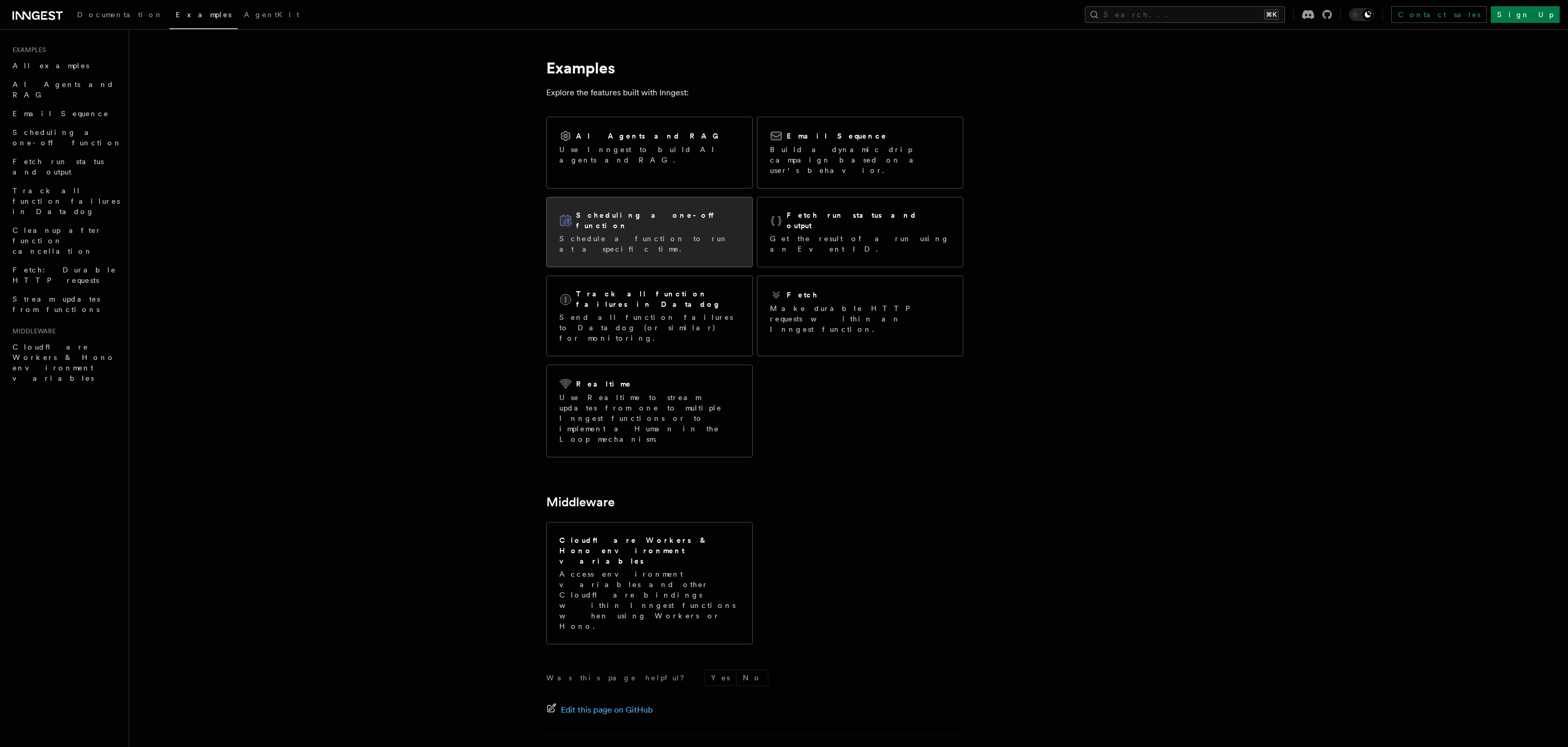
click at [695, 228] on div "Scheduling a one-off function Schedule a function to run at a specific time." at bounding box center [649, 232] width 205 height 69
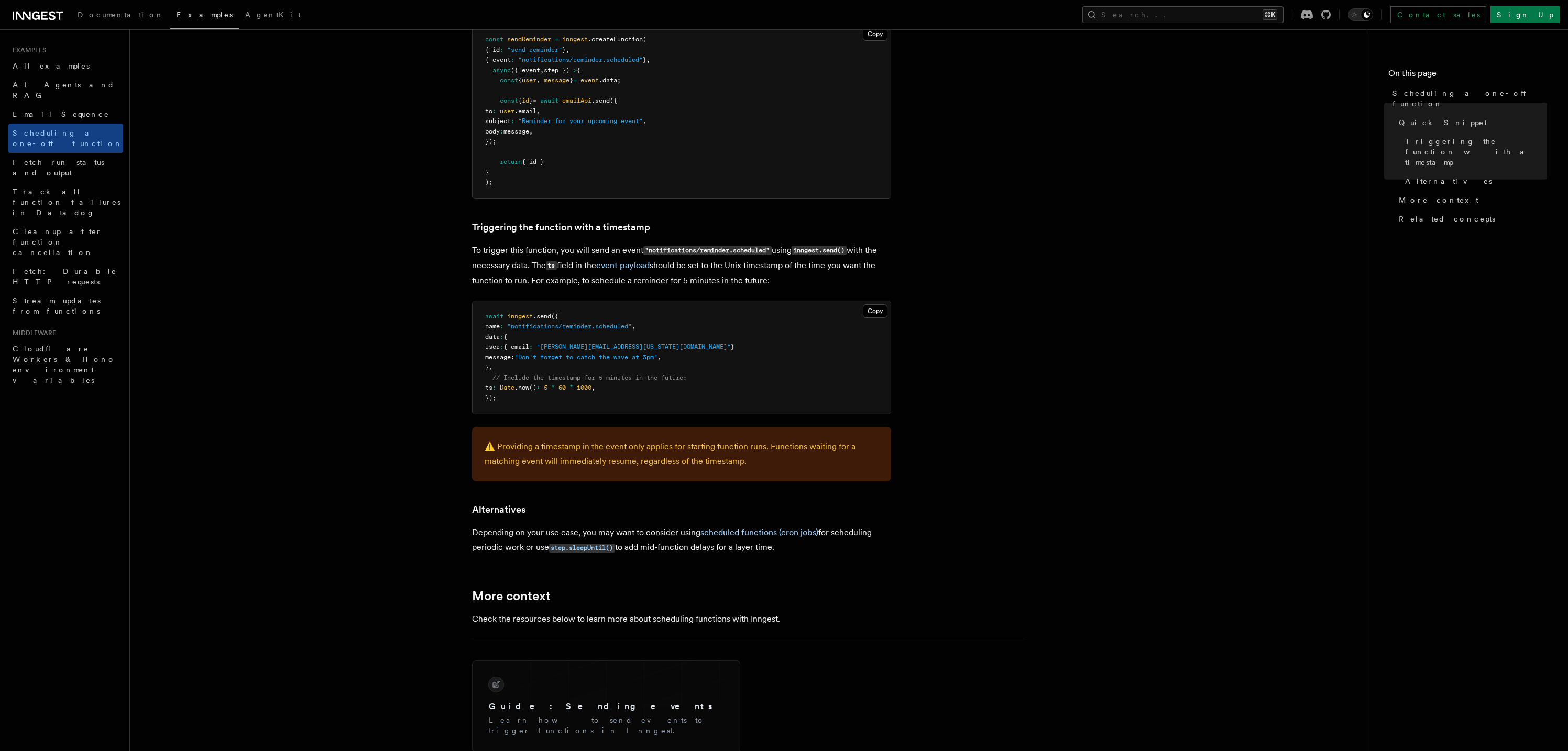
scroll to position [374, 0]
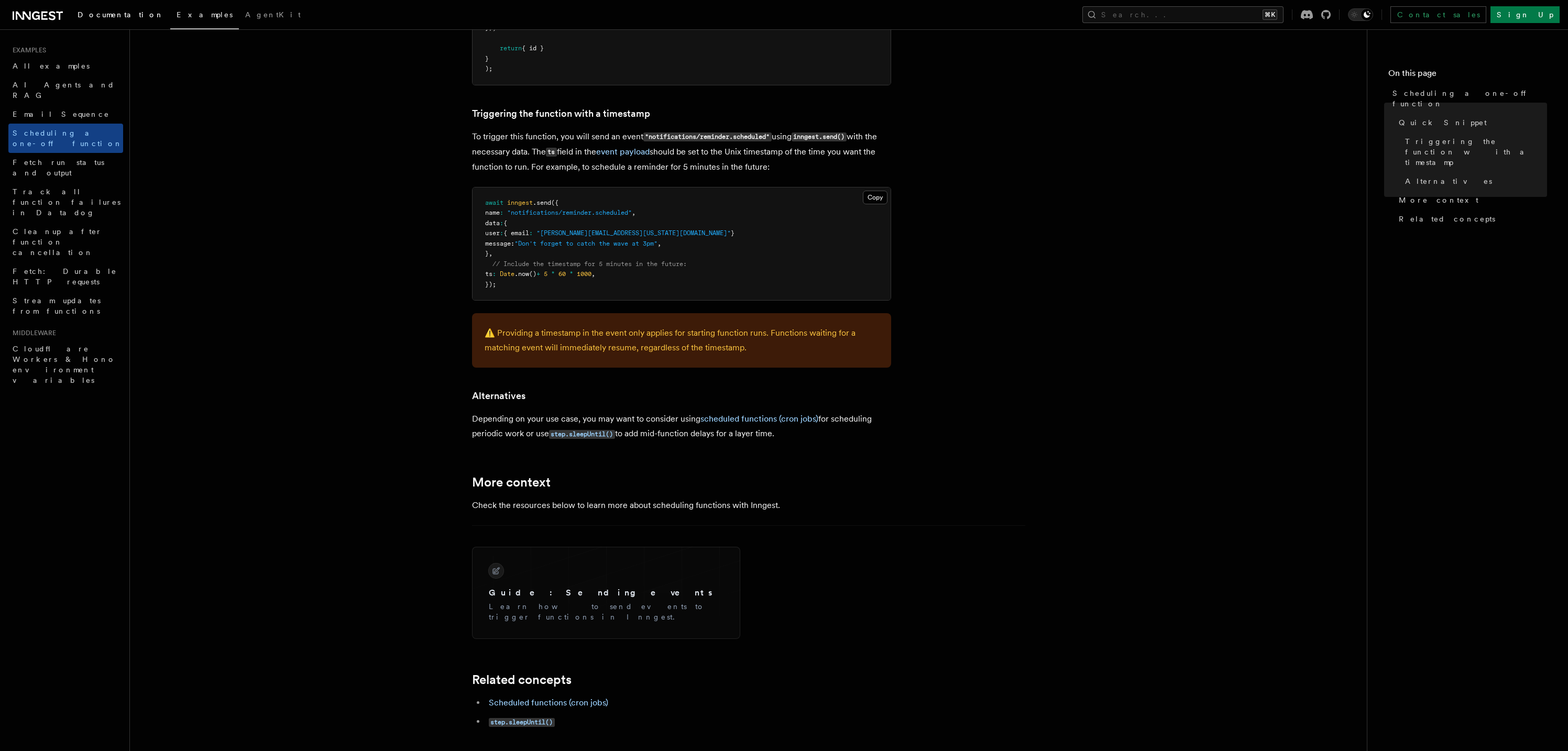
click at [116, 15] on span "Documentation" at bounding box center [121, 15] width 86 height 9
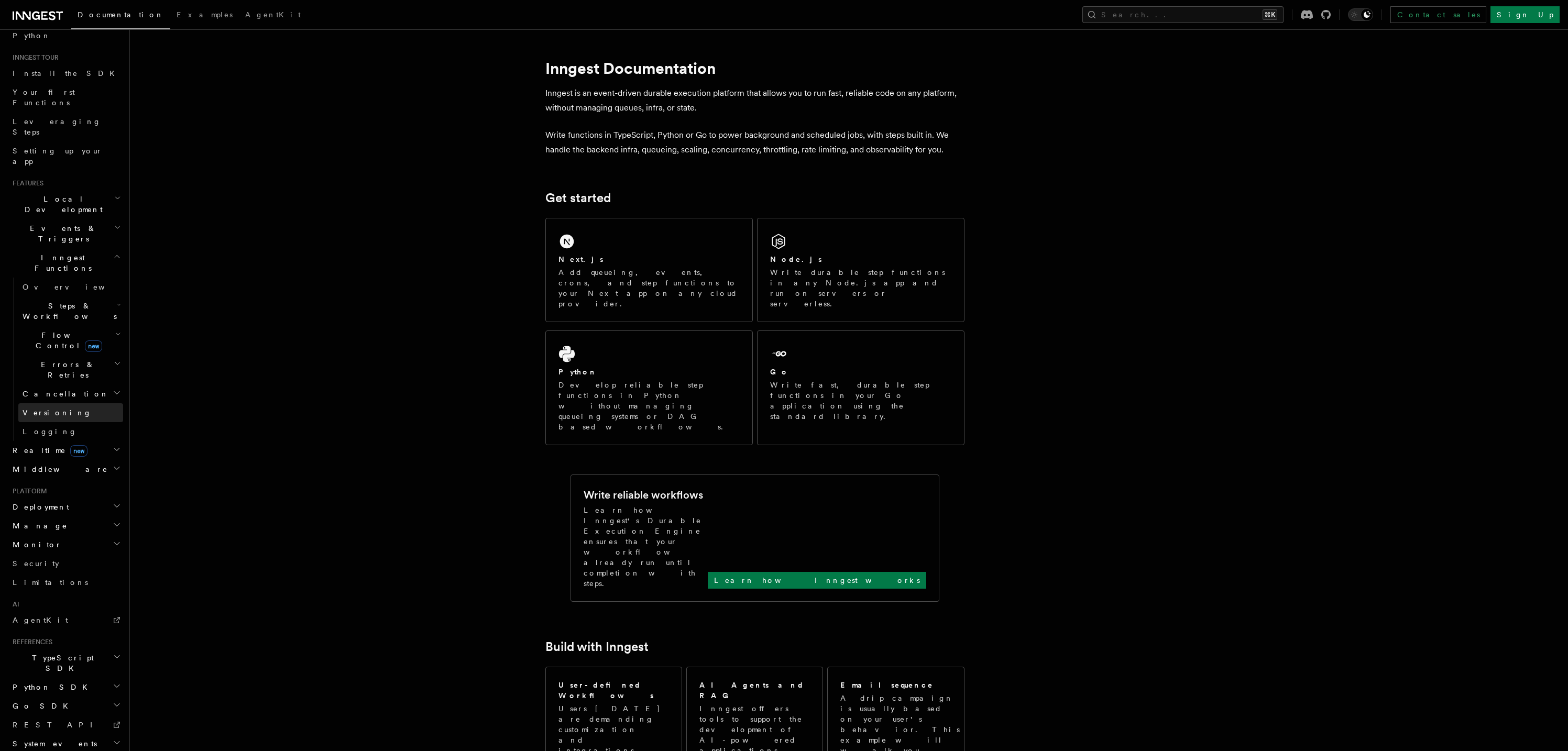
scroll to position [139, 0]
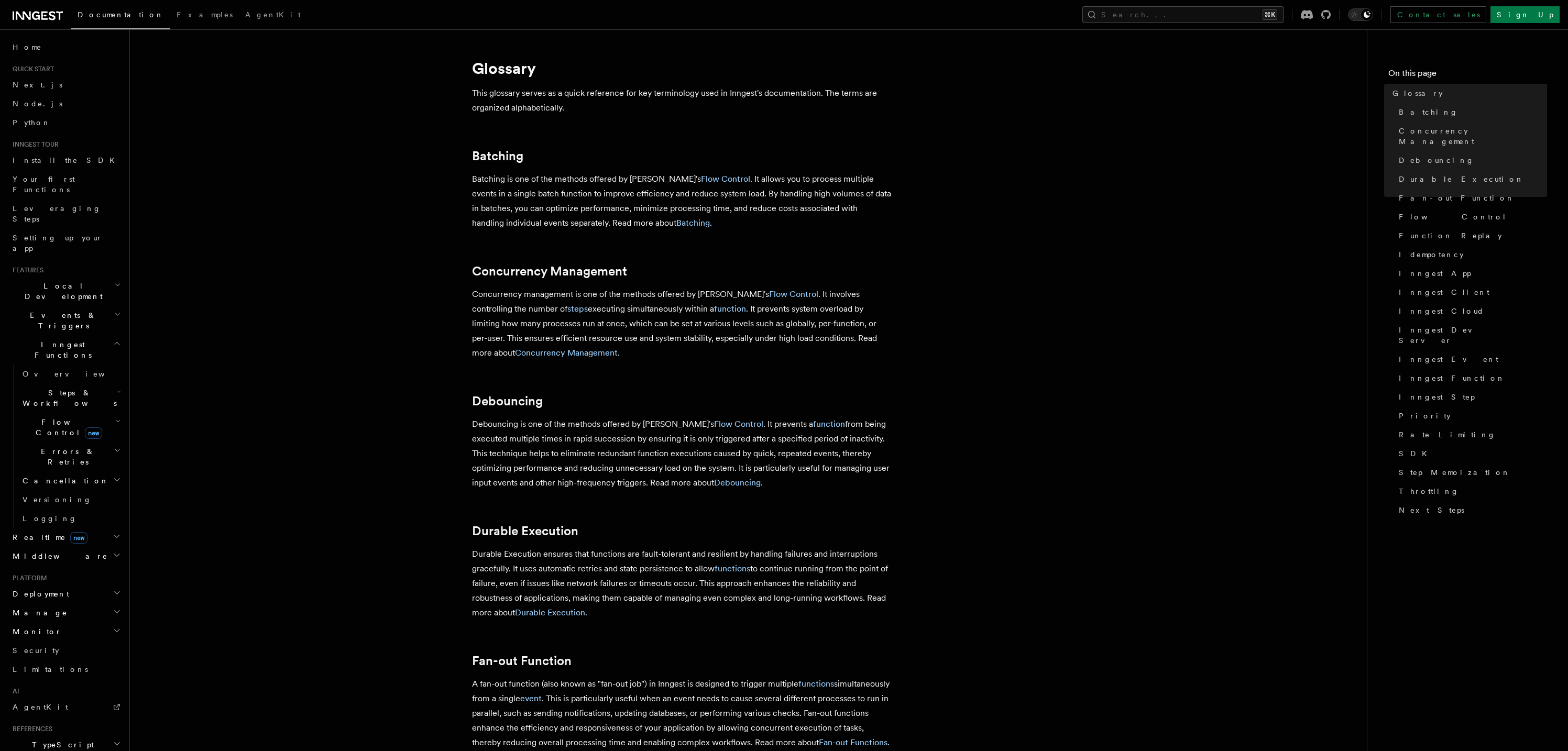
click at [45, 12] on icon at bounding box center [45, 16] width 6 height 9
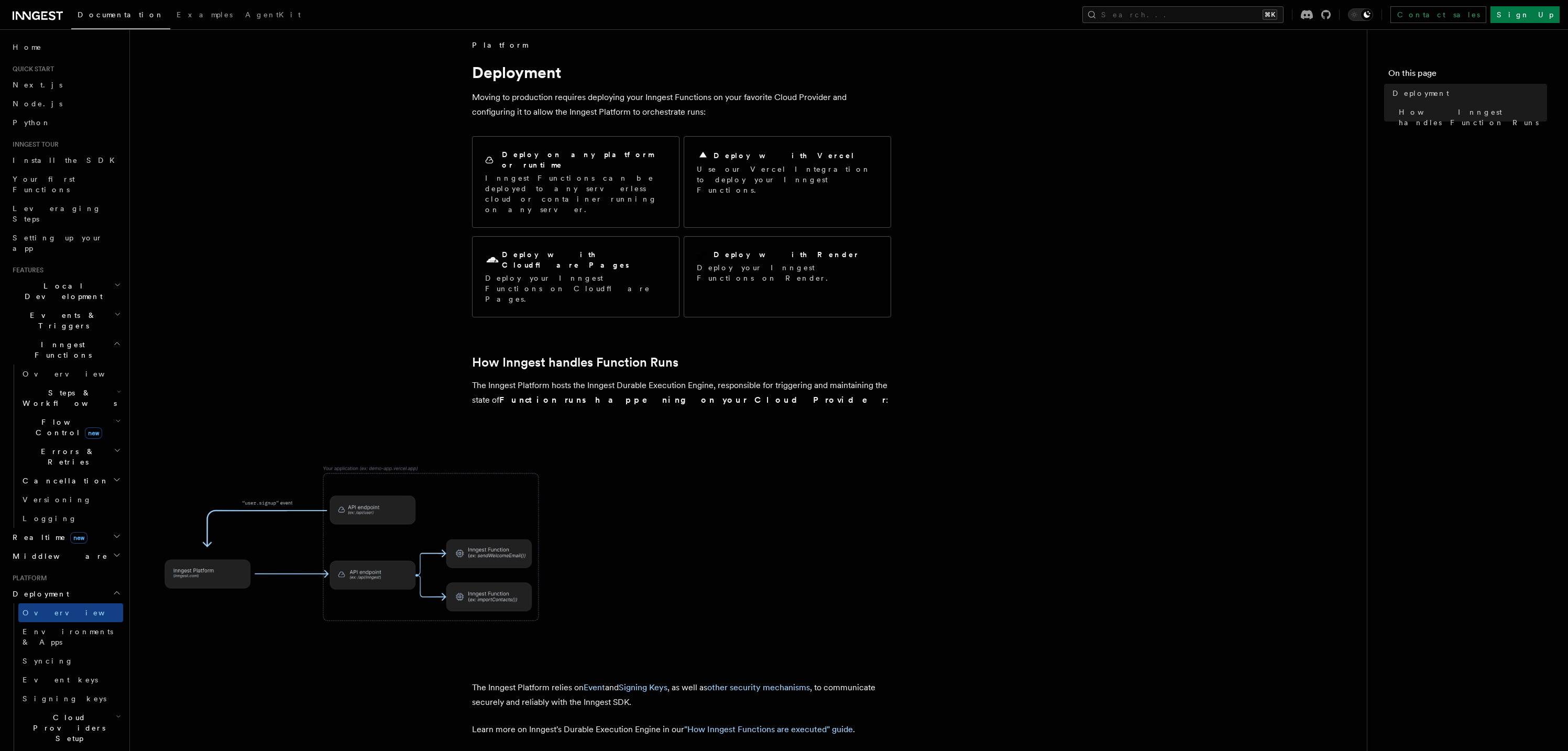
scroll to position [13, 0]
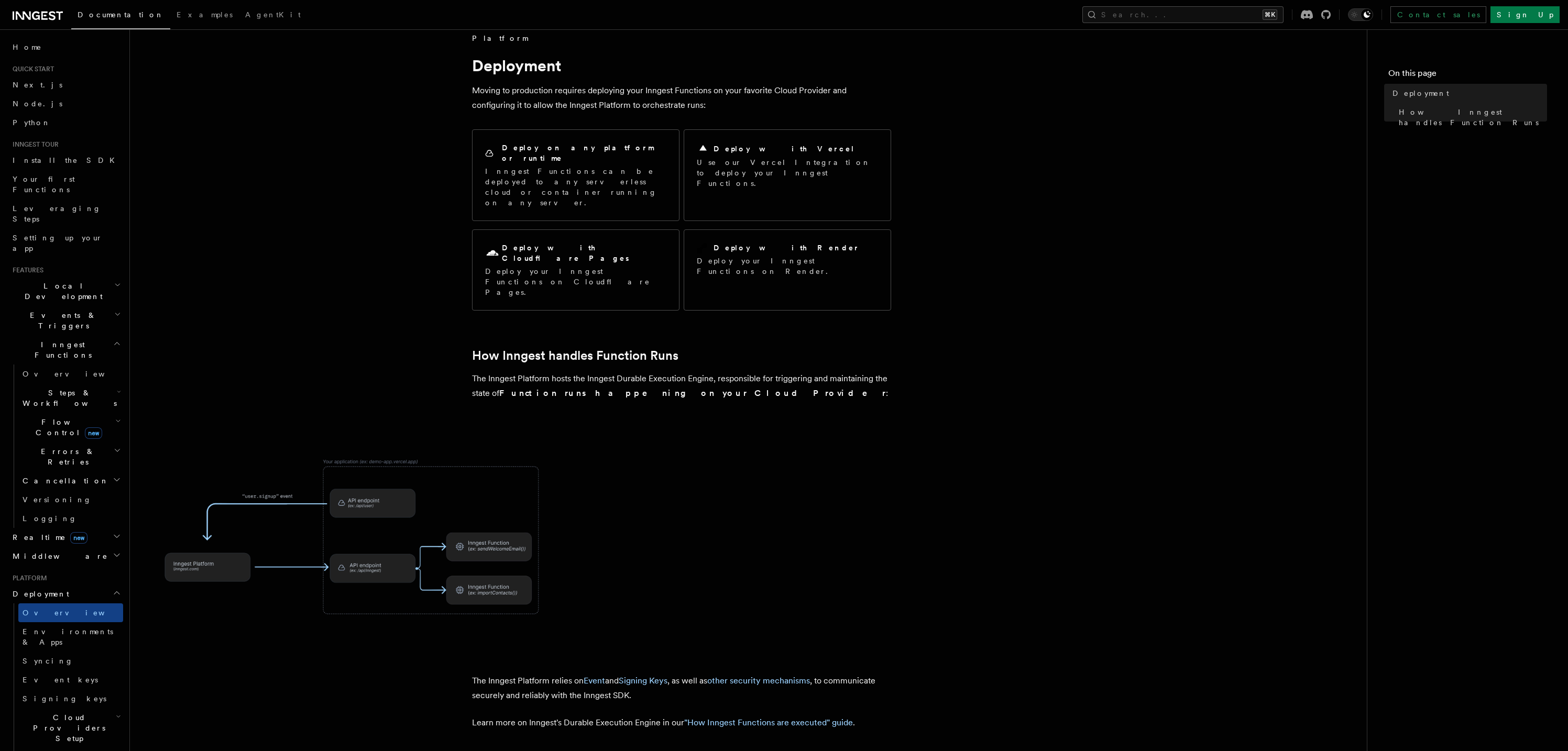
click at [383, 470] on img at bounding box center [356, 537] width 419 height 218
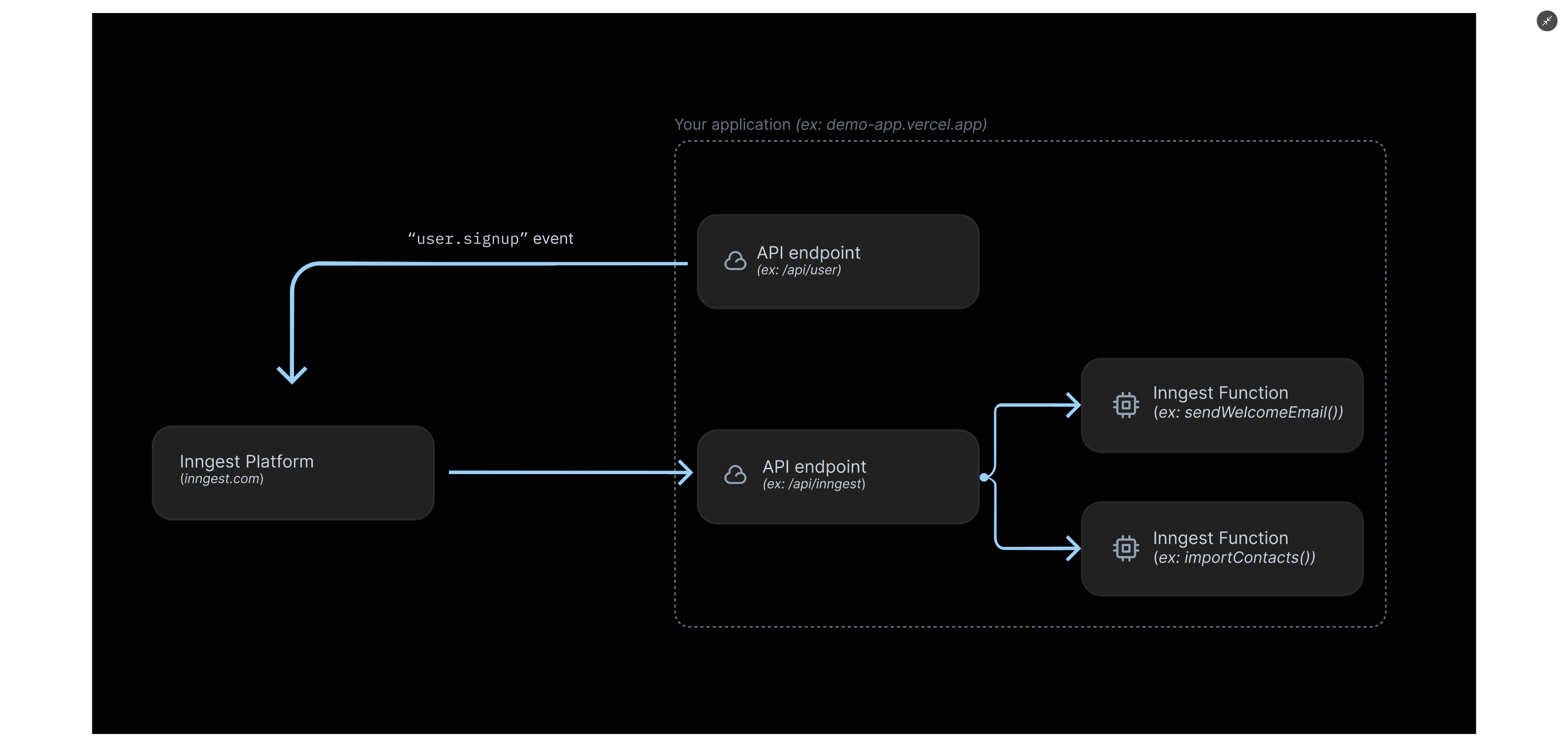
click at [1552, 27] on button "Minimize image" at bounding box center [1547, 21] width 21 height 21
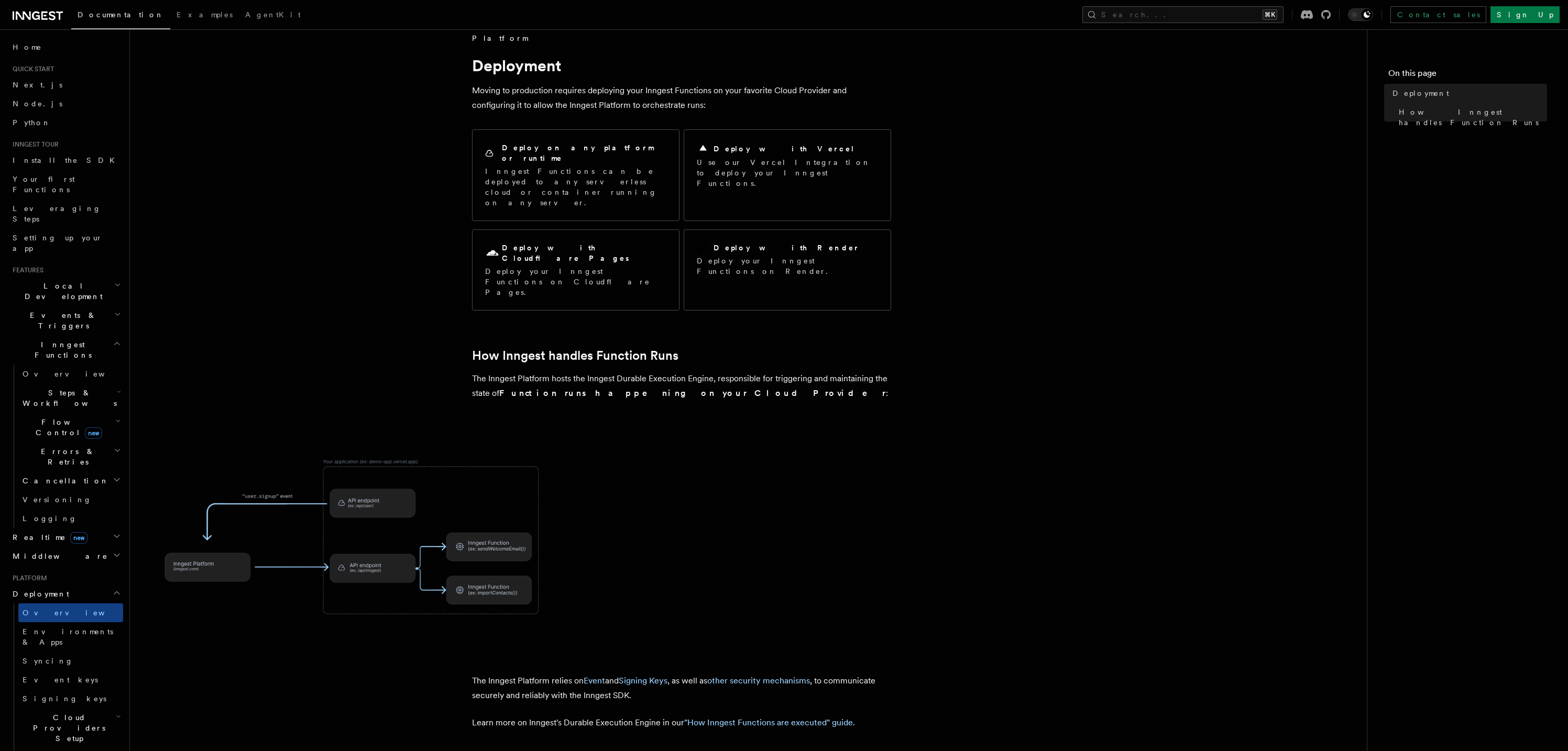
scroll to position [142, 0]
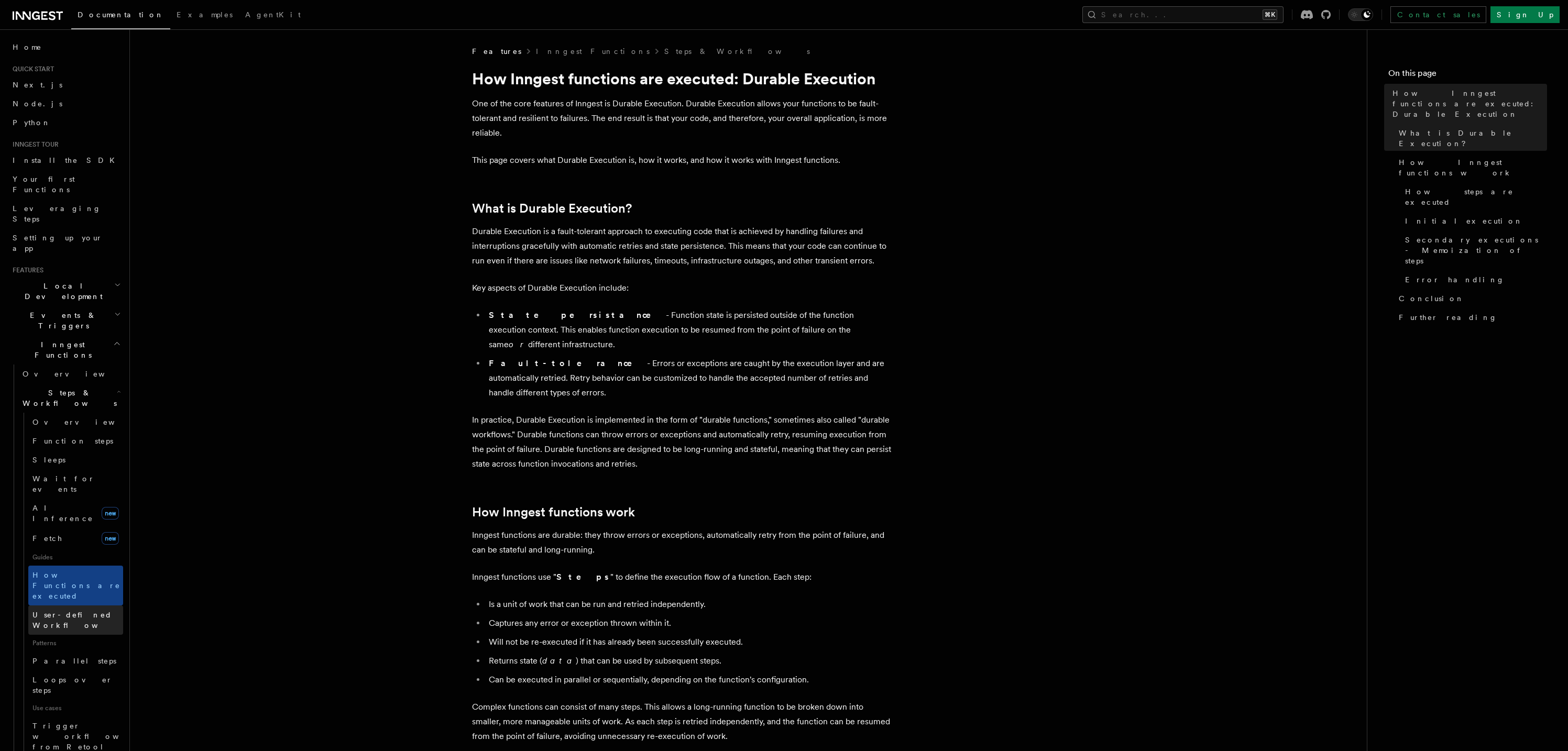
click at [90, 605] on link "User-defined Workflows" at bounding box center [75, 620] width 95 height 29
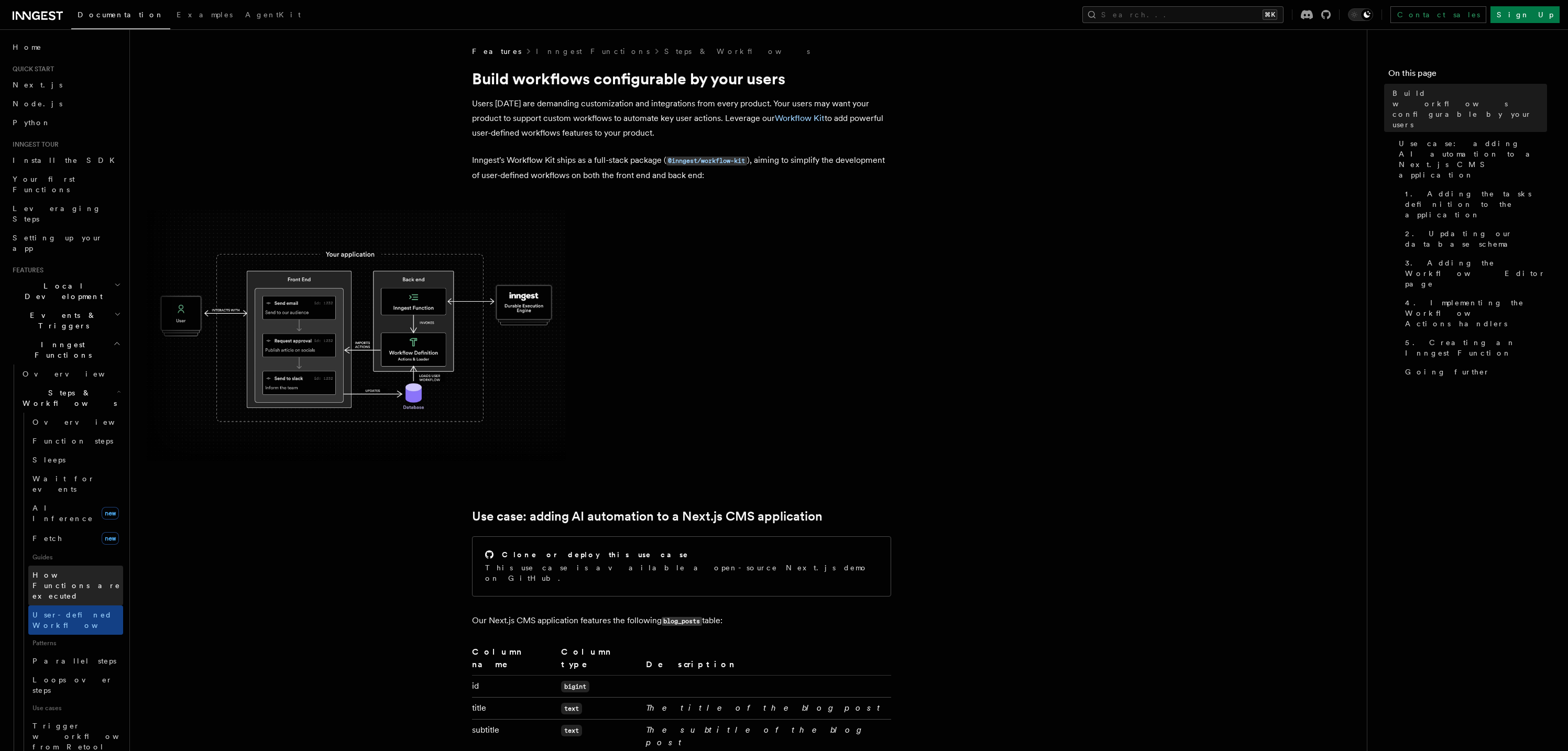
click at [83, 570] on span "How Functions are executed" at bounding box center [78, 585] width 91 height 31
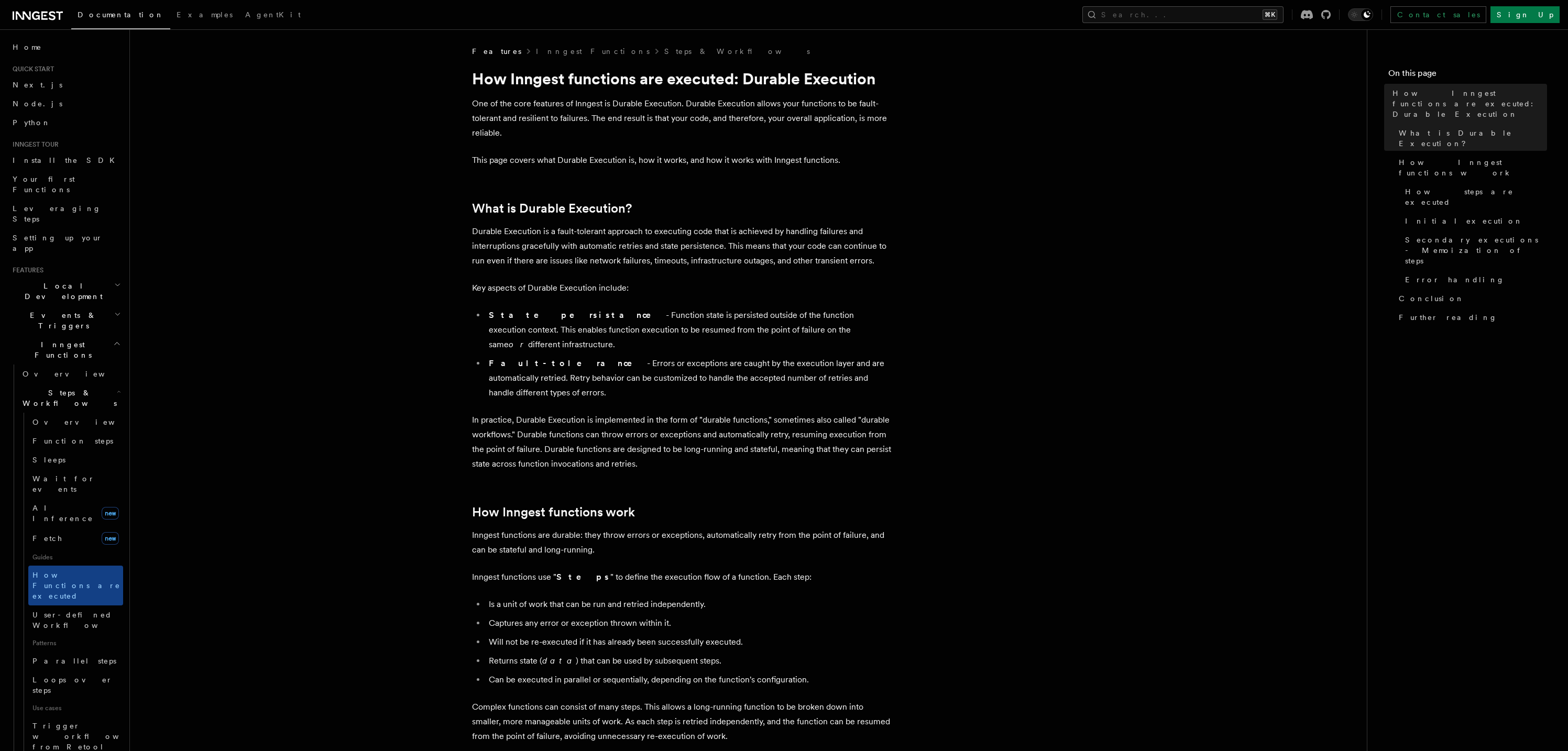
scroll to position [21, 0]
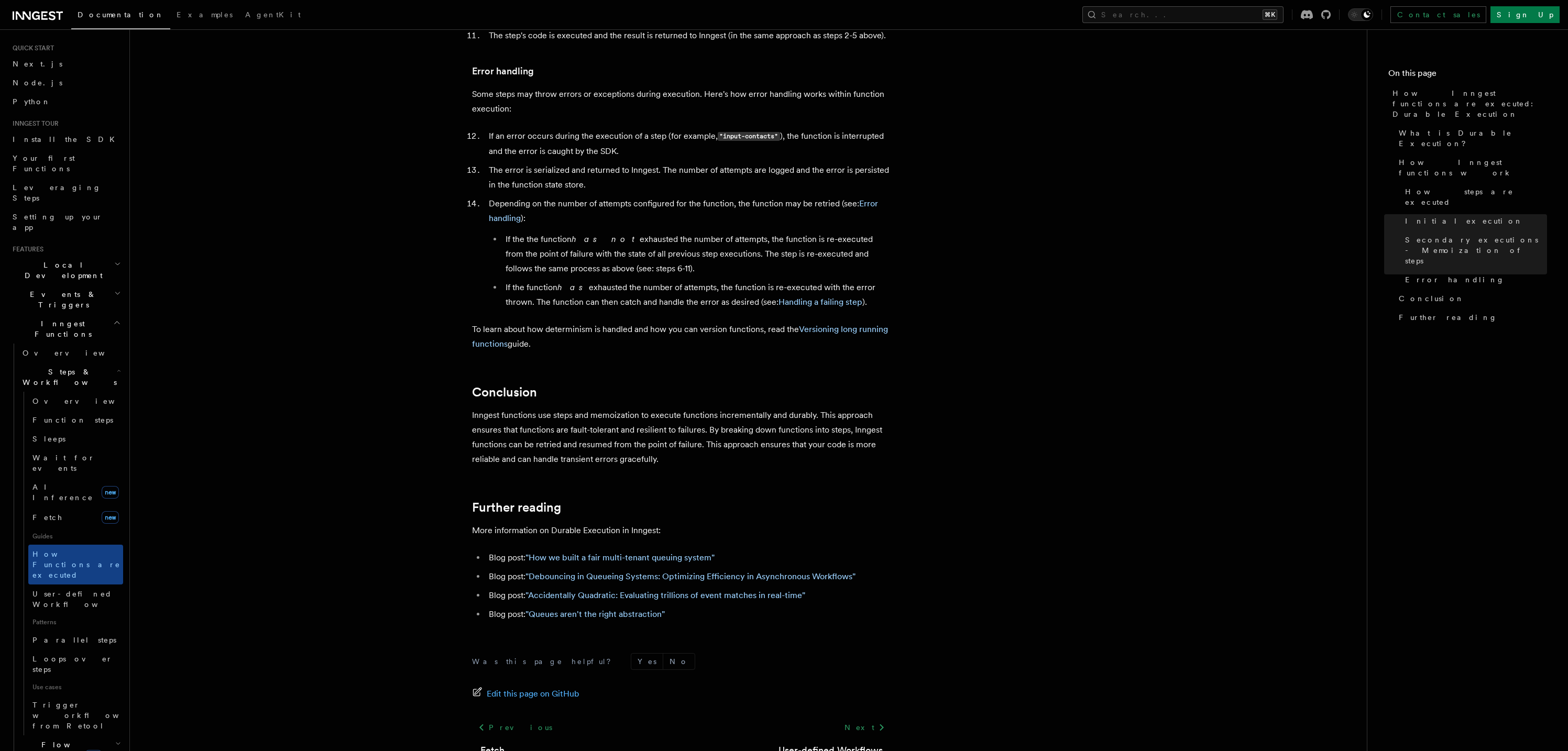
scroll to position [1732, 0]
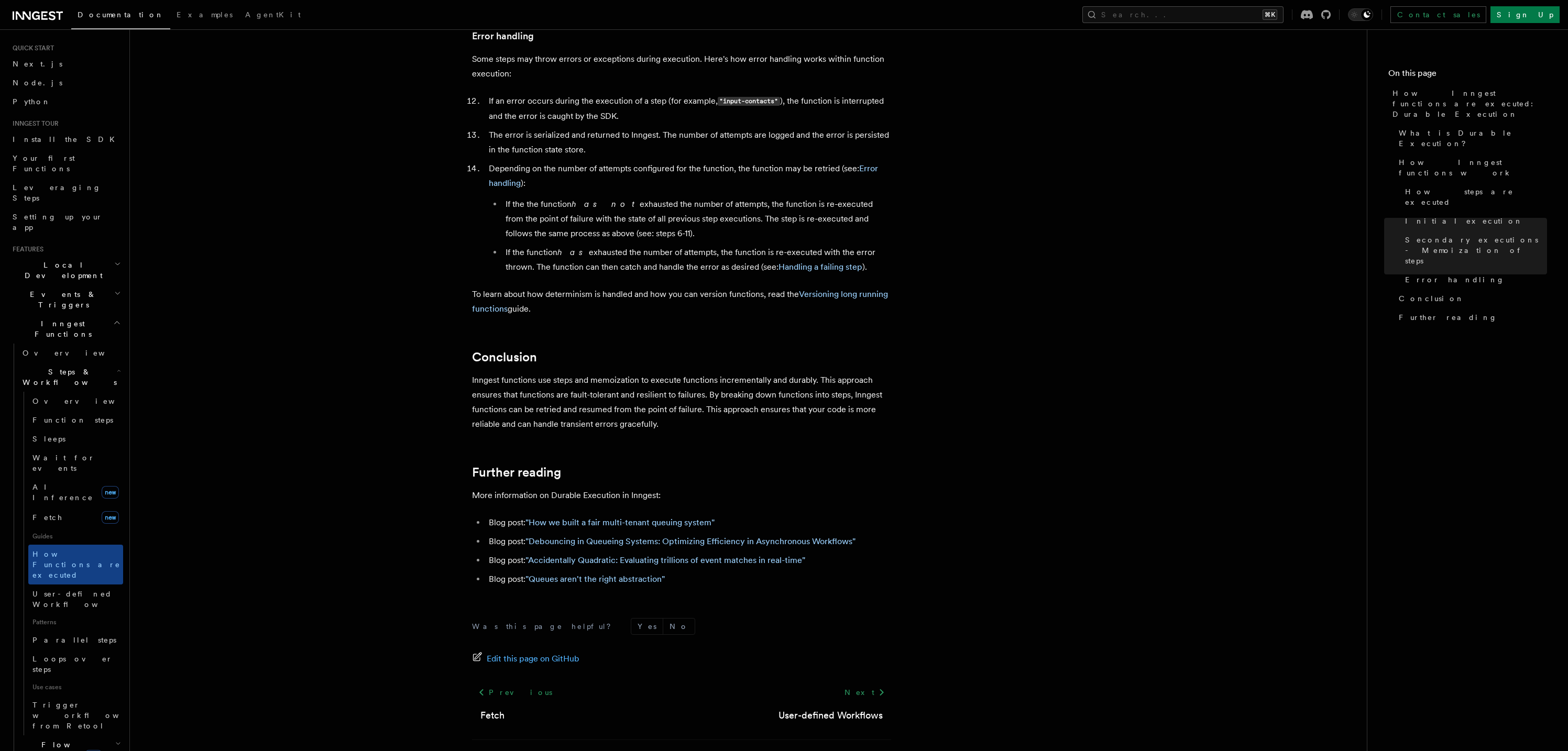
click at [54, 739] on span "Flow Control new" at bounding box center [67, 750] width 97 height 21
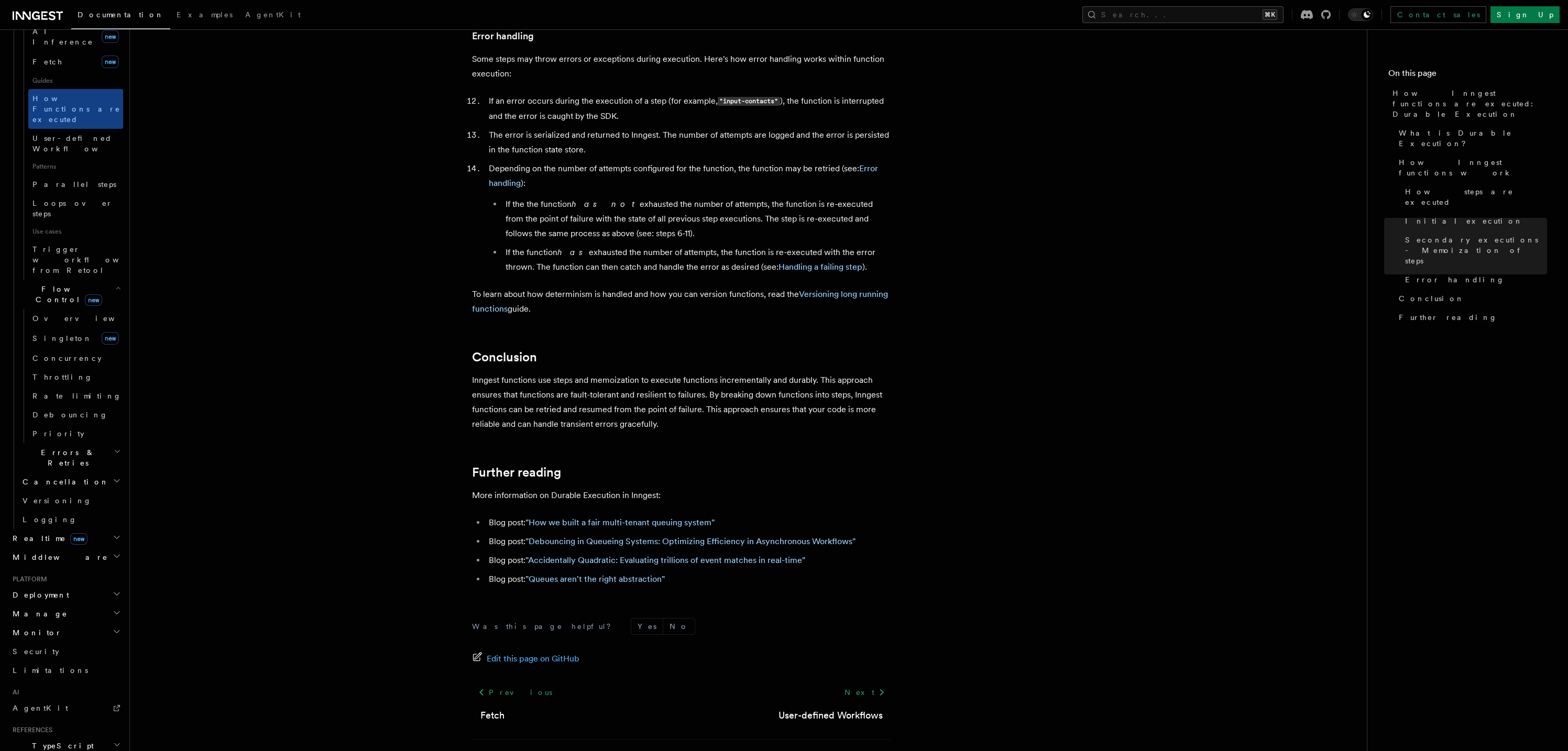
click at [45, 590] on span "Deployment" at bounding box center [39, 594] width 61 height 10
click at [53, 610] on span "Overview" at bounding box center [76, 614] width 108 height 9
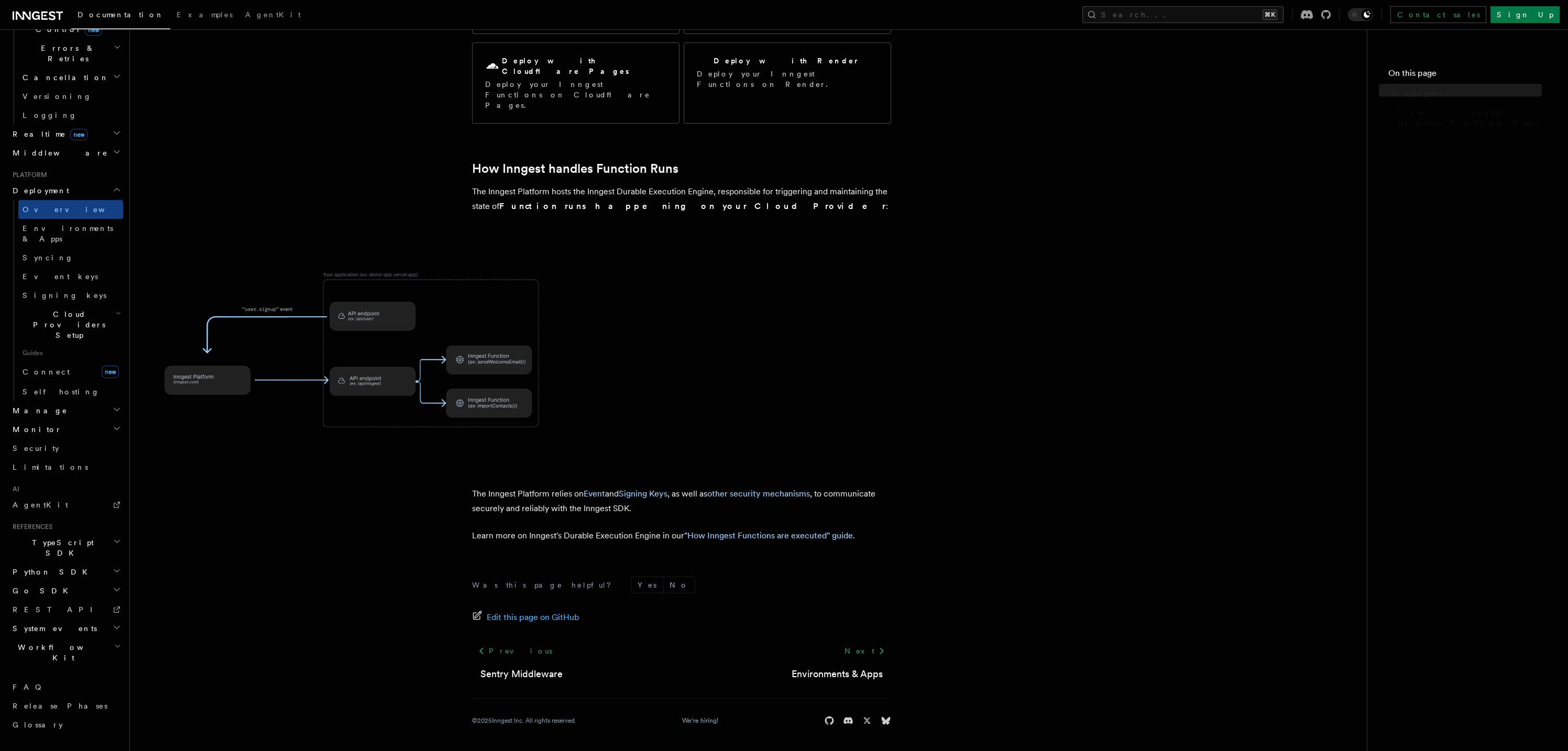
scroll to position [257, 0]
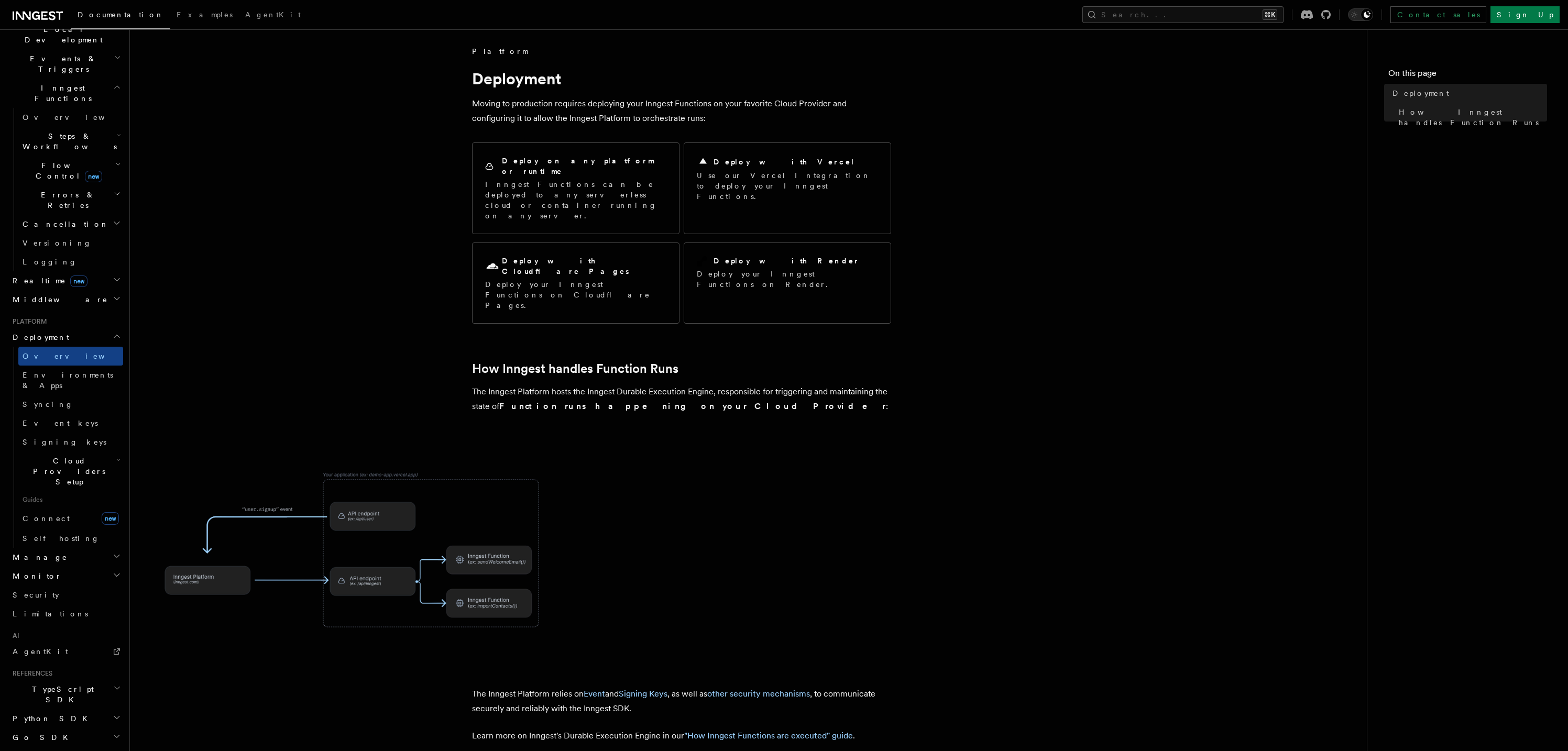
click at [92, 456] on span "Cloud Providers Setup" at bounding box center [67, 471] width 97 height 31
click at [65, 634] on link "Connect new" at bounding box center [70, 644] width 105 height 21
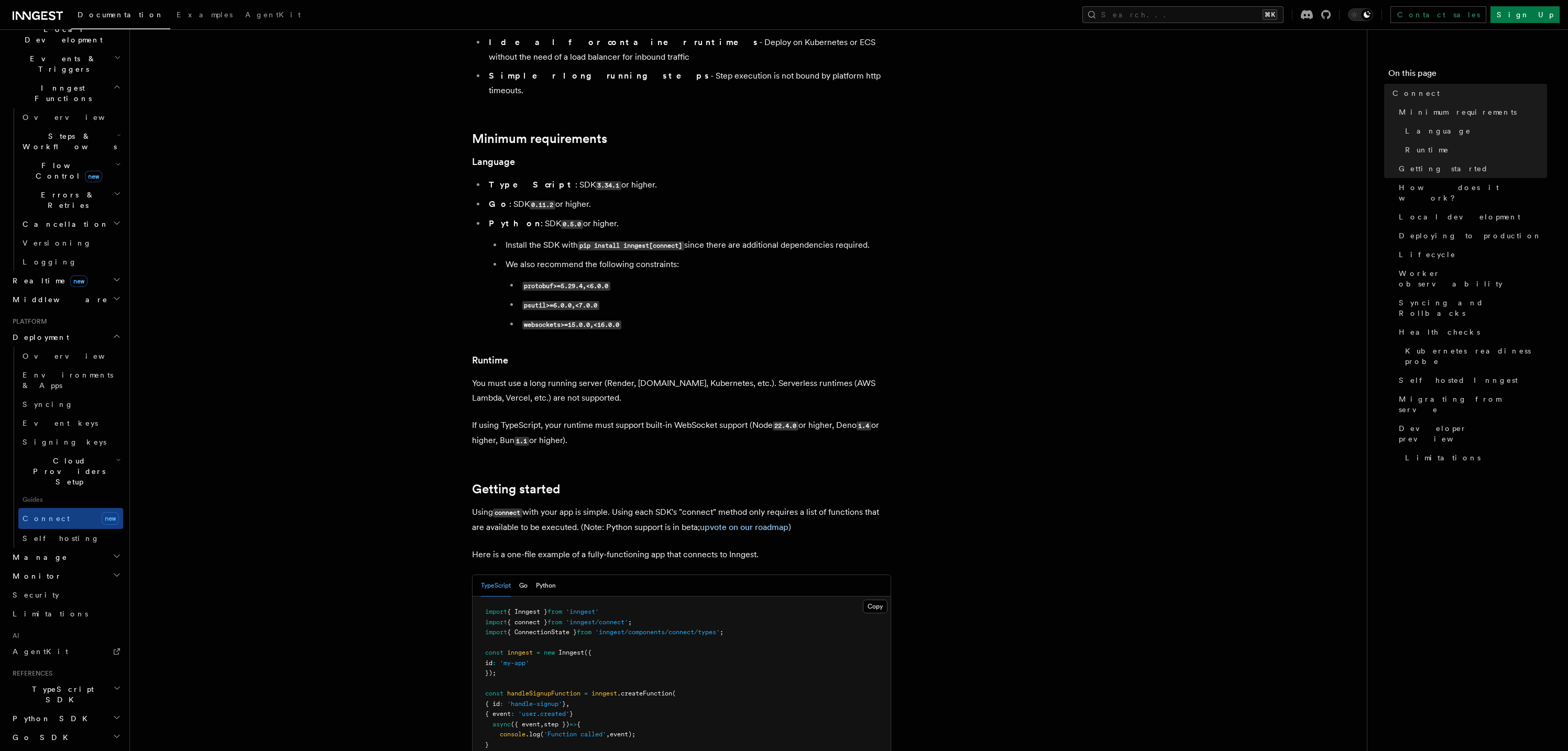
scroll to position [264, 0]
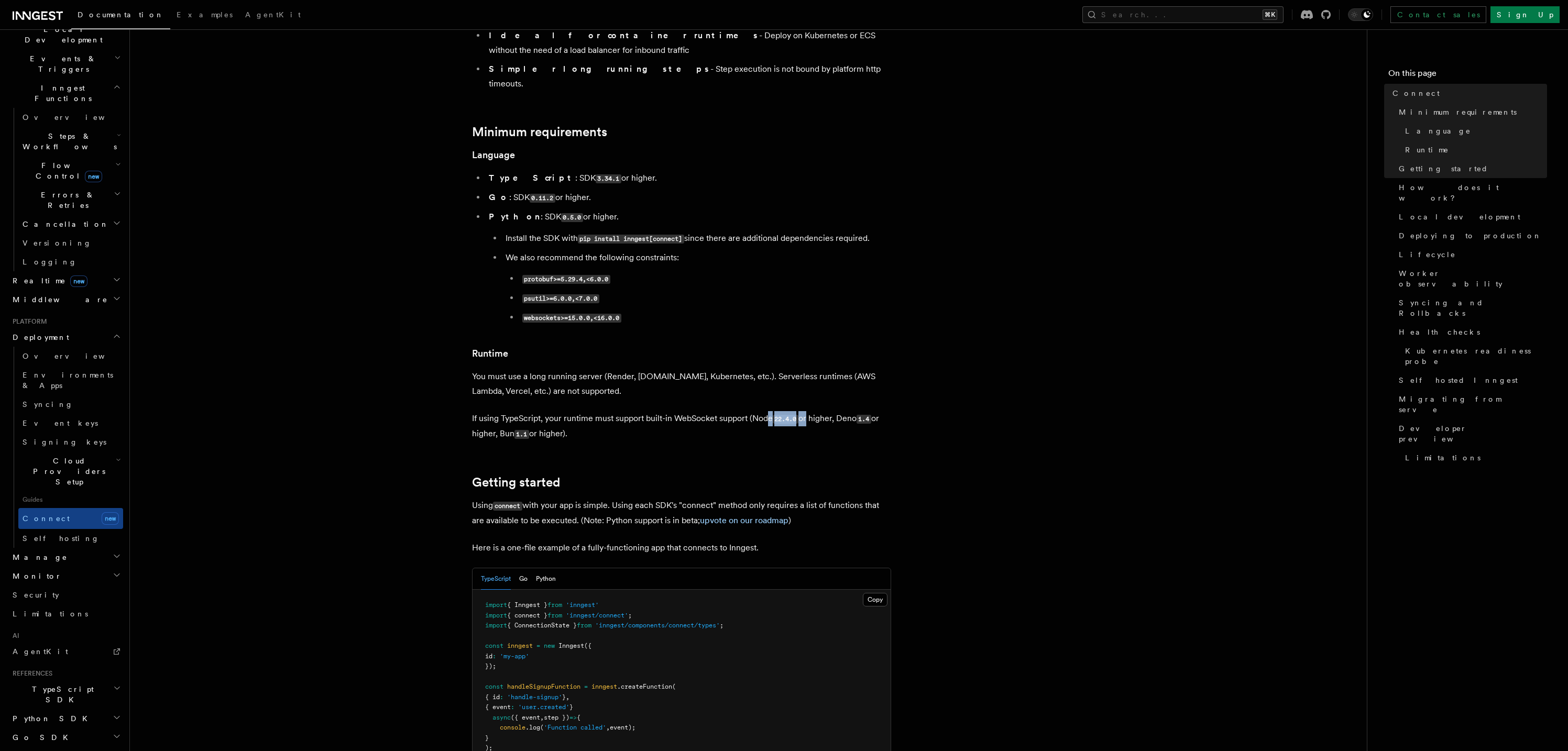
drag, startPoint x: 771, startPoint y: 376, endPoint x: 798, endPoint y: 388, distance: 29.5
click at [809, 411] on p "If using TypeScript, your runtime must support built-in WebSocket support (Node…" at bounding box center [682, 426] width 419 height 31
click at [773, 411] on p "If using TypeScript, your runtime must support built-in WebSocket support (Node…" at bounding box center [682, 426] width 419 height 31
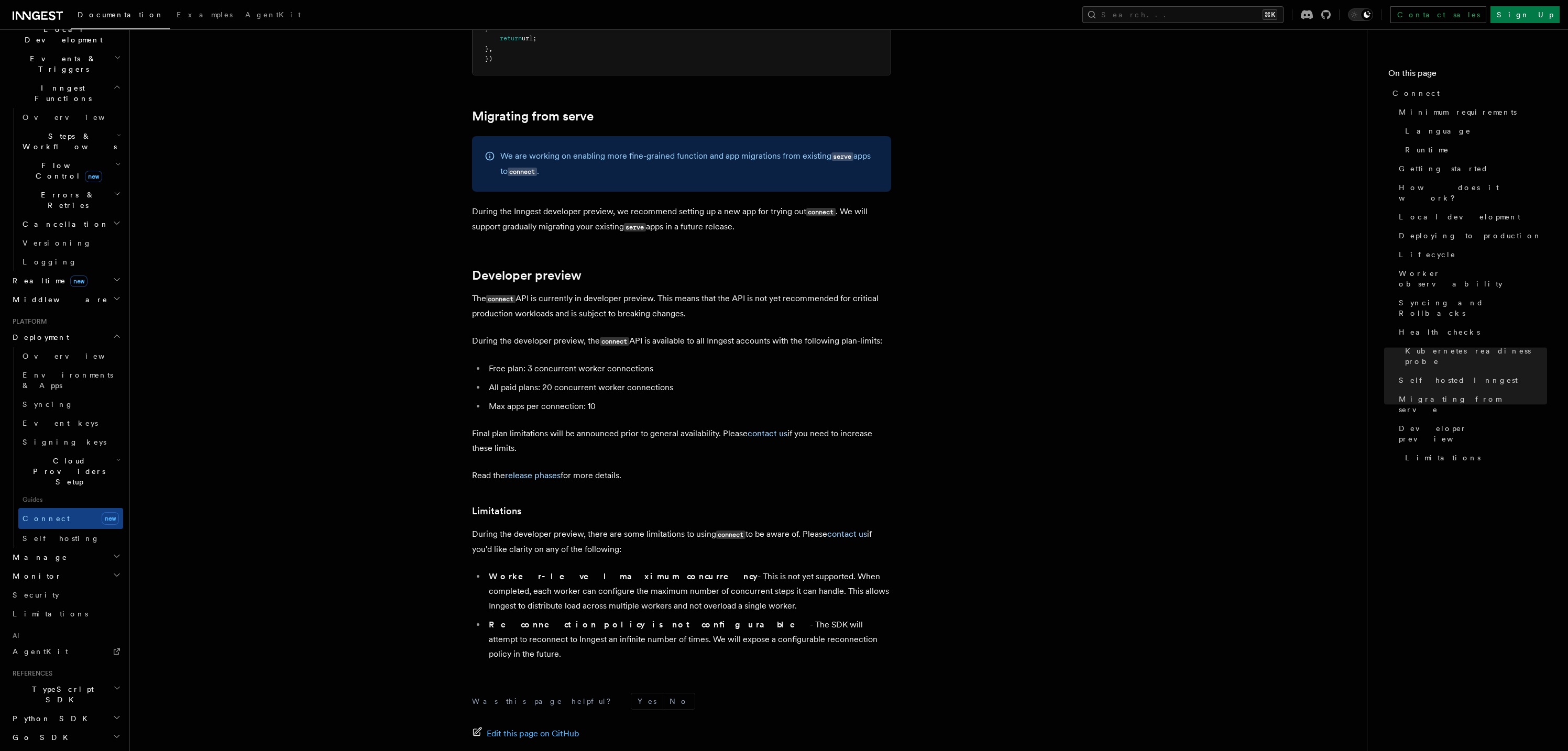
scroll to position [5534, 0]
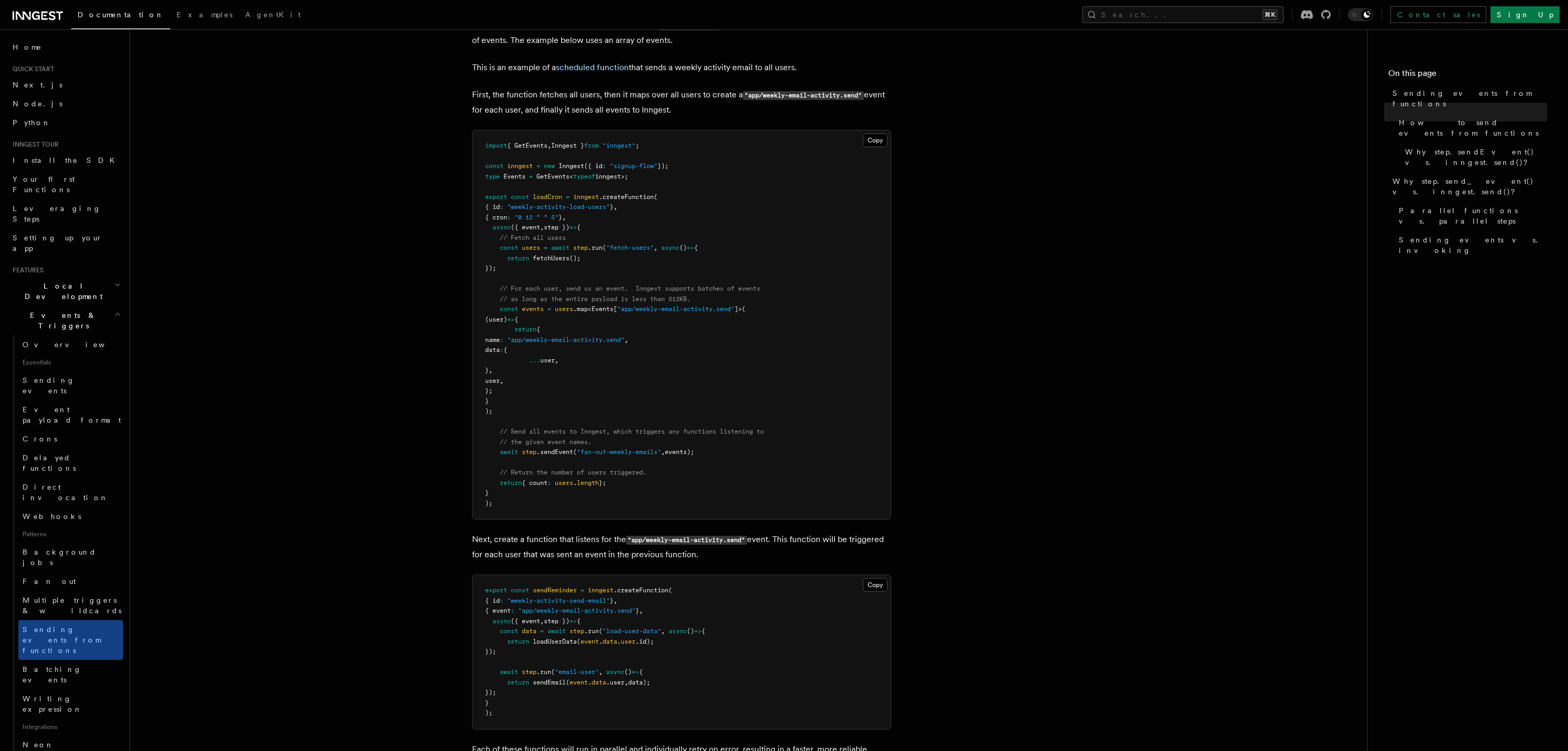
scroll to position [352, 0]
